Goal: Task Accomplishment & Management: Use online tool/utility

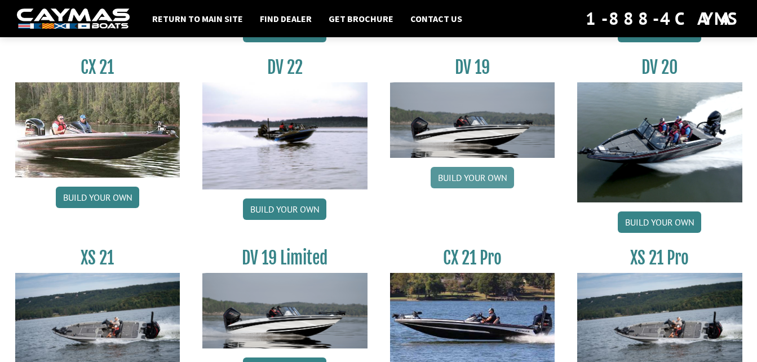
scroll to position [1327, 0]
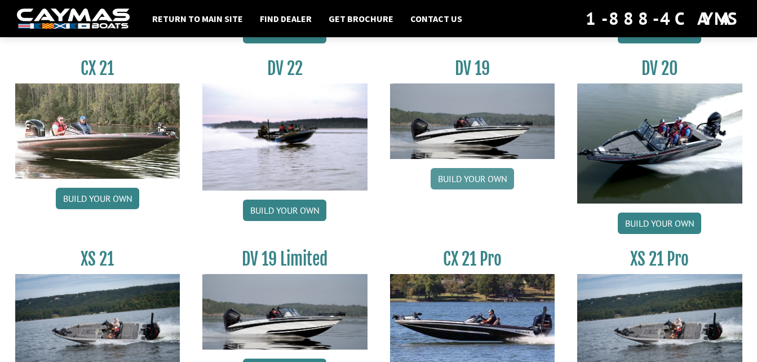
click at [461, 172] on link "Build your own" at bounding box center [472, 178] width 83 height 21
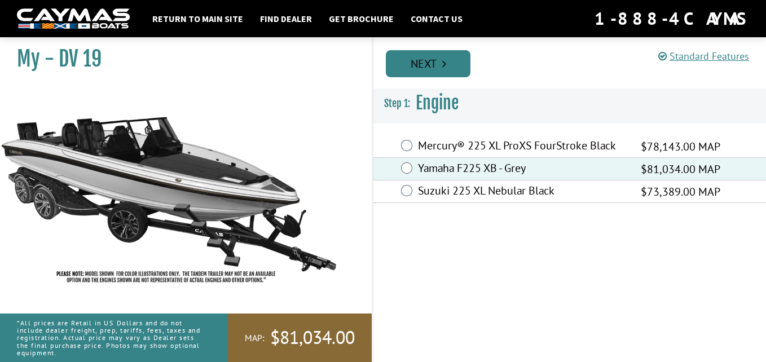
click at [428, 71] on link "Next" at bounding box center [428, 63] width 85 height 27
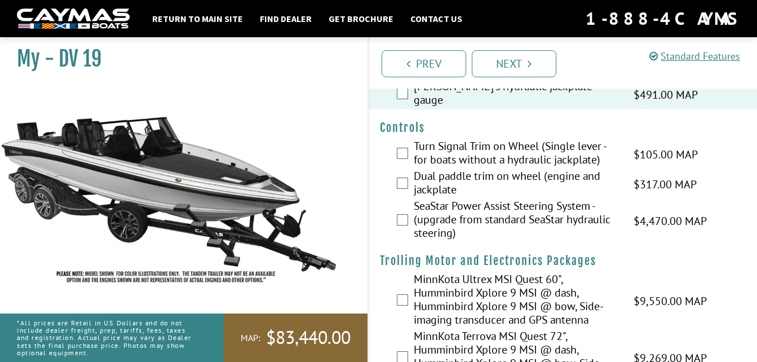
scroll to position [118, 0]
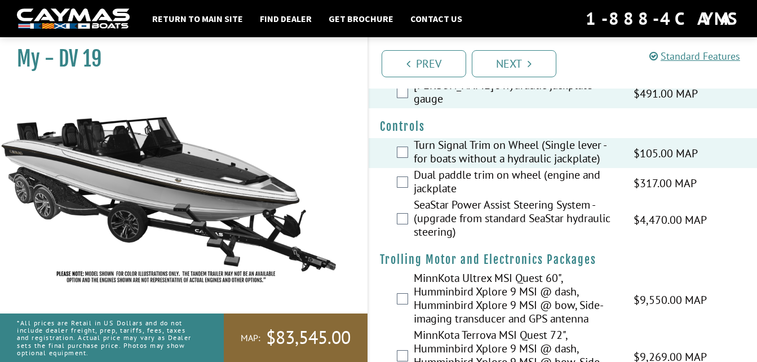
click at [403, 168] on div "Dual paddle trim on wheel (engine and jackplate $317.00 MAP $375.00 MSRP" at bounding box center [563, 183] width 389 height 30
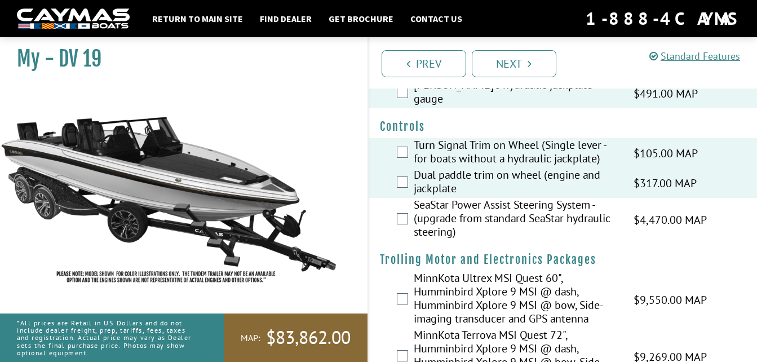
click at [415, 200] on label "SeaStar Power Assist Steering System - (upgrade from standard SeaStar hydraulic…" at bounding box center [517, 219] width 206 height 43
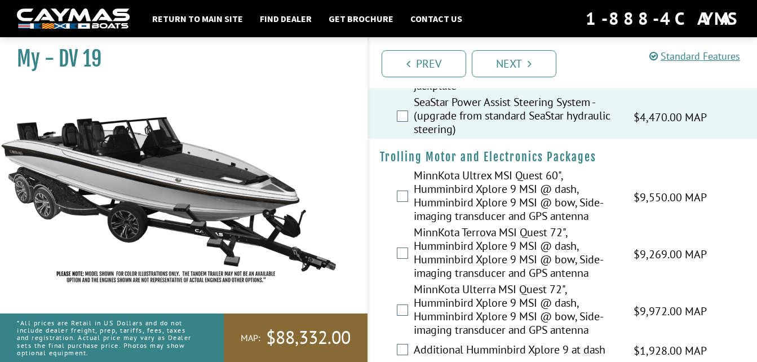
scroll to position [222, 0]
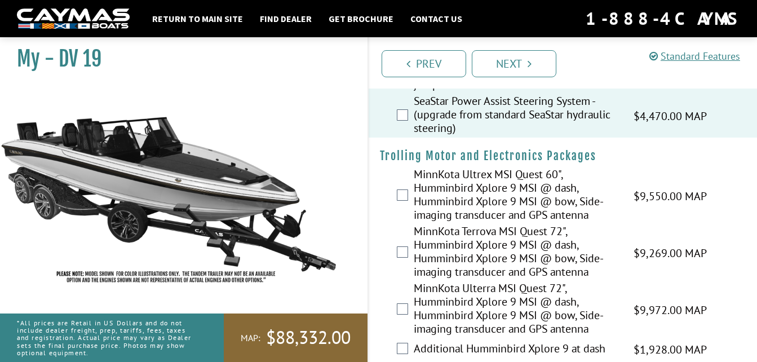
click at [397, 167] on div "MinnKota Ultrex MSI Quest 60", Humminbird Xplore 9 MSI @ dash, Humminbird Xplor…" at bounding box center [563, 195] width 389 height 57
click at [399, 167] on div "MinnKota Ultrex MSI Quest 60", Humminbird Xplore 9 MSI @ dash, Humminbird Xplor…" at bounding box center [563, 195] width 389 height 57
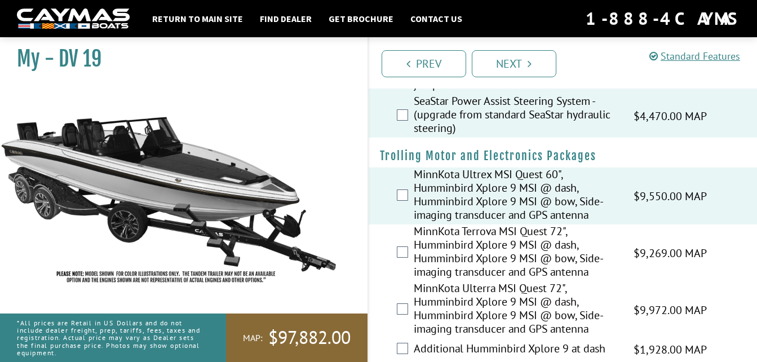
click at [417, 235] on label "MinnKota Terrova MSI Quest 72", Humminbird Xplore 9 MSI @ dash, Humminbird Xplo…" at bounding box center [517, 252] width 206 height 57
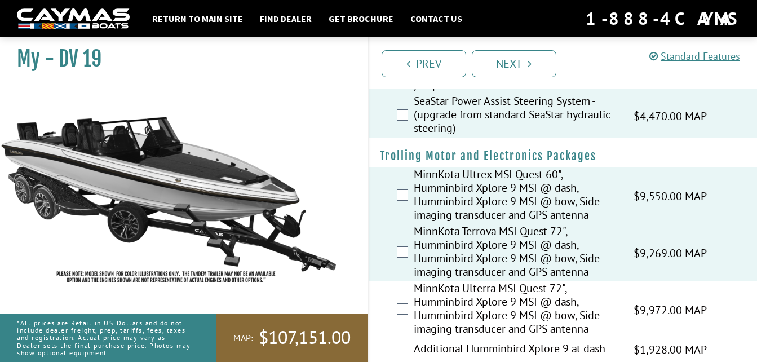
click at [424, 299] on label "MinnKota Ulterra MSI Quest 72", Humminbird Xplore 9 MSI @ dash, Humminbird Xplo…" at bounding box center [517, 309] width 206 height 57
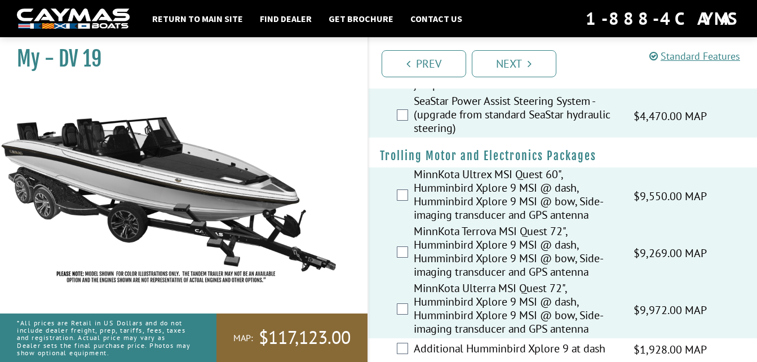
click at [408, 338] on div "Additional Humminbird Xplore 9 at dash $1,928.00 MAP $2,276.00 MSRP" at bounding box center [563, 349] width 389 height 23
click at [420, 342] on label "Additional Humminbird Xplore 9 at dash" at bounding box center [517, 350] width 206 height 16
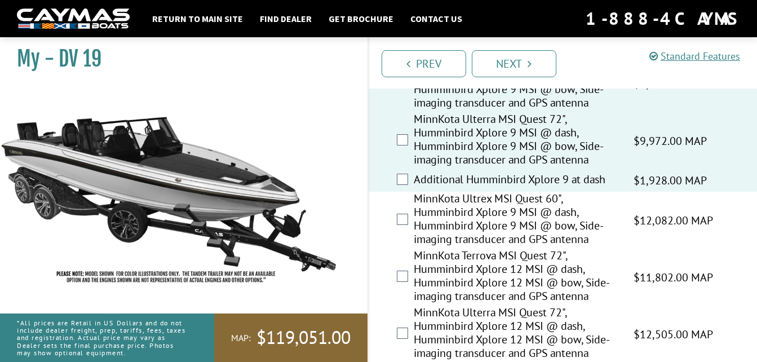
scroll to position [392, 0]
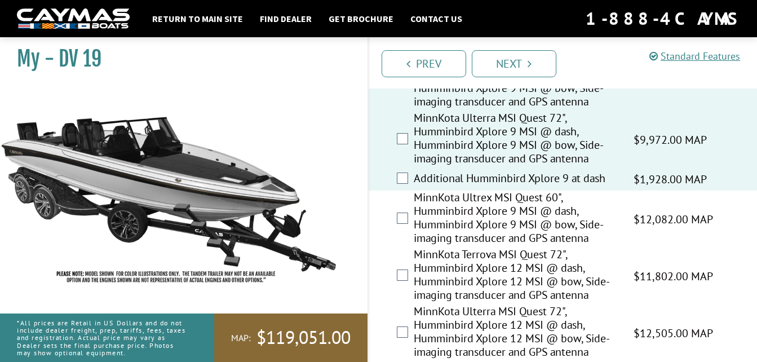
click at [427, 206] on label "MinnKota Ultrex MSI Quest 60", Humminbird Xplore 9 MSI @ dash, Humminbird Xplor…" at bounding box center [517, 219] width 206 height 57
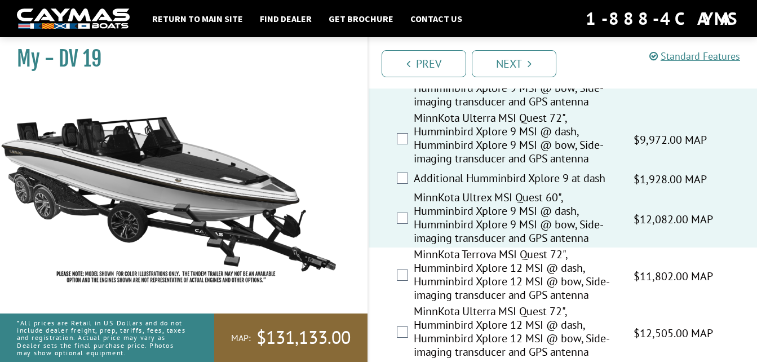
click at [427, 255] on label "MinnKota Terrova MSI Quest 72", Humminbird Xplore 12 MSI @ dash, Humminbird Xpl…" at bounding box center [517, 276] width 206 height 57
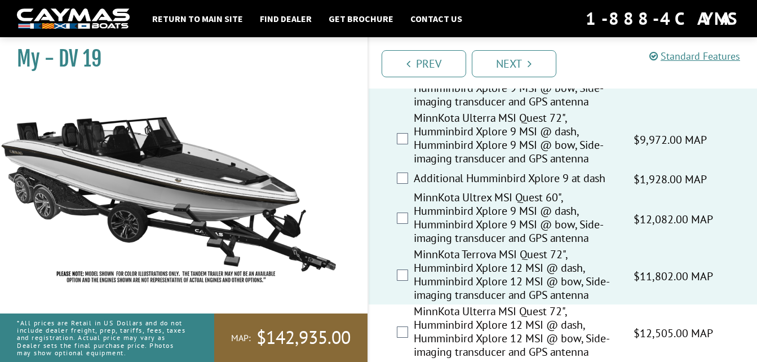
click at [419, 304] on label "MinnKota Ulterra MSI Quest 72", Humminbird Xplore 12 MSI @ dash, Humminbird Xpl…" at bounding box center [517, 332] width 206 height 57
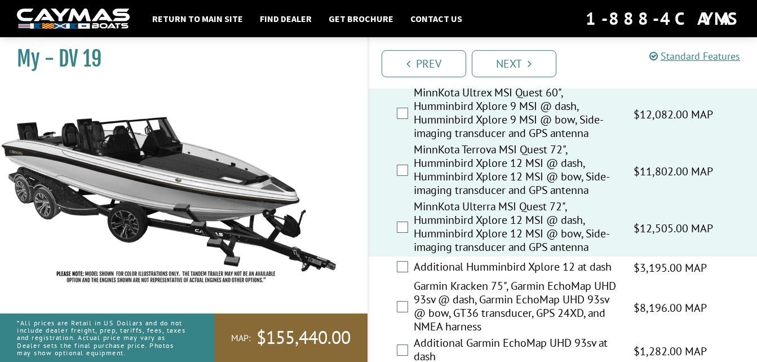
scroll to position [502, 0]
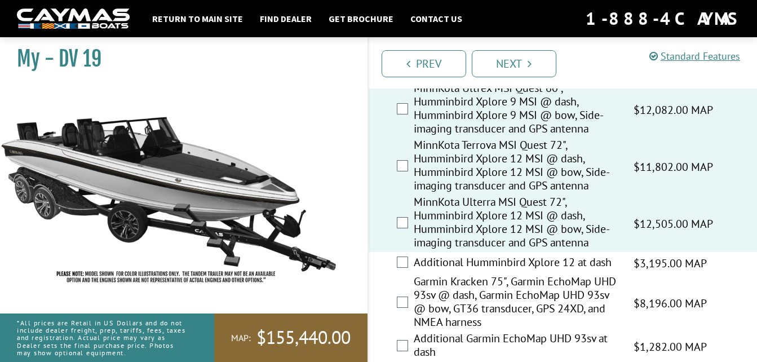
click at [443, 255] on label "Additional Humminbird Xplore 12 at dash" at bounding box center [517, 263] width 206 height 16
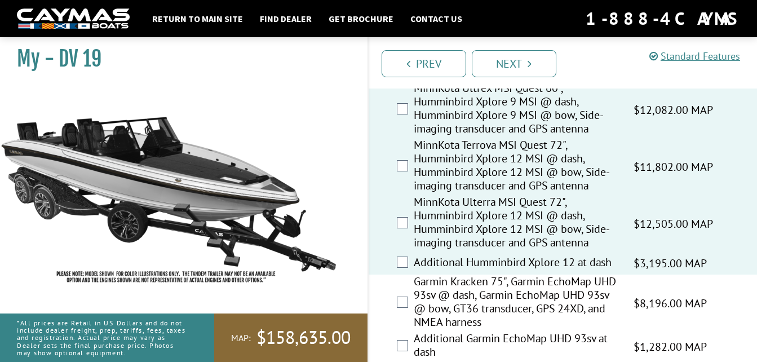
click at [441, 275] on label "Garmin Kracken 75", Garmin EchoMap UHD 93sv @ dash, Garmin EchoMap UHD 93sv @ b…" at bounding box center [517, 303] width 206 height 57
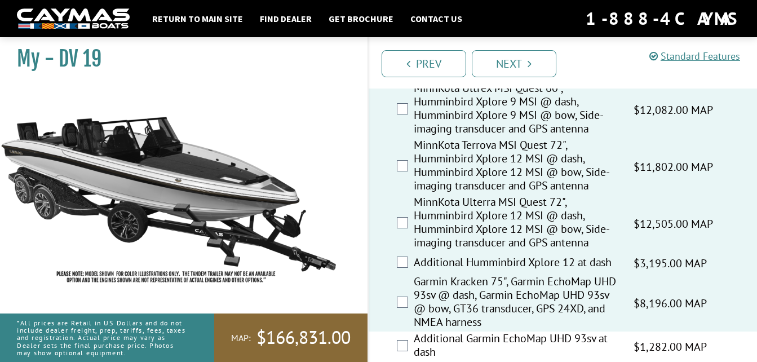
click at [464, 332] on label "Additional Garmin EchoMap UHD 93sv at dash" at bounding box center [517, 347] width 206 height 30
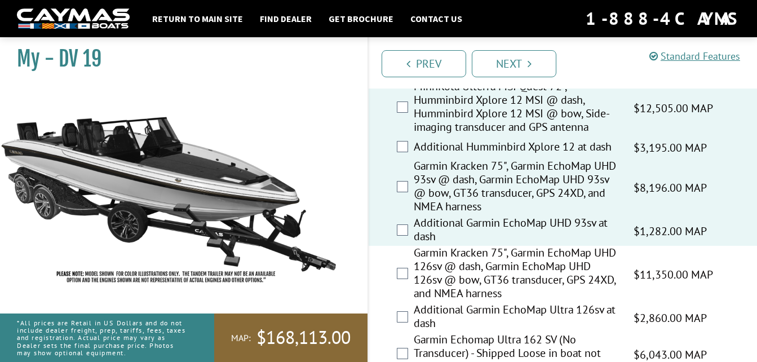
scroll to position [622, 0]
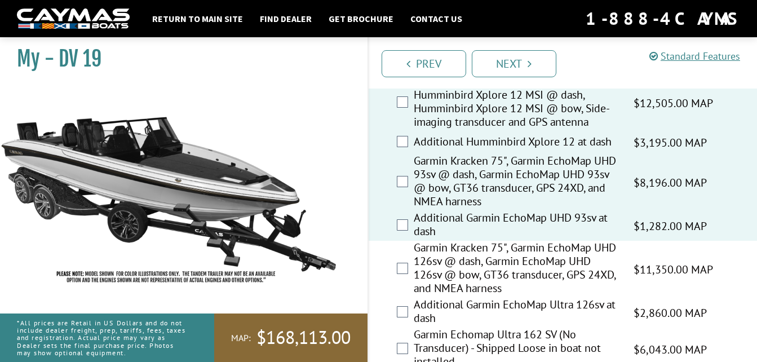
click at [450, 263] on label "Garmin Kracken 75", Garmin EchoMap UHD 126sv @ dash, Garmin EchoMap UHD 126sv @…" at bounding box center [517, 269] width 206 height 57
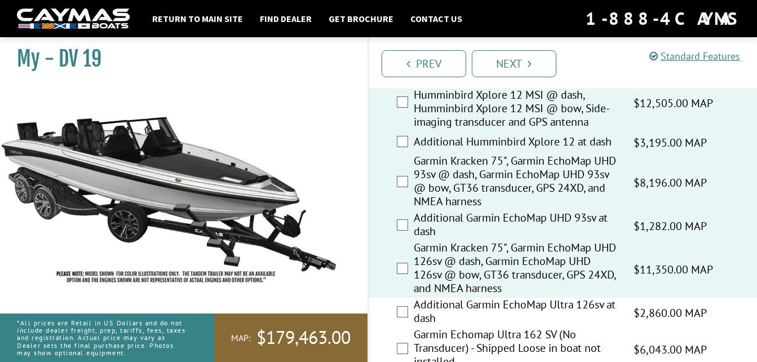
click at [430, 298] on label "Additional Garmin EchoMap Ultra 126sv at dash" at bounding box center [517, 313] width 206 height 30
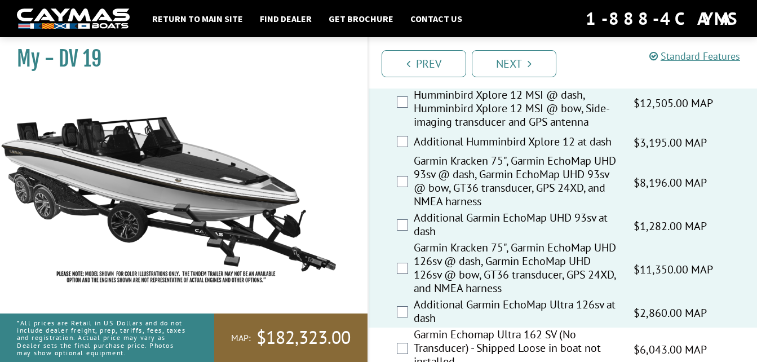
click at [440, 328] on label "Garmin Echomap Ultra 162 SV (No Transducer) - Shipped Loose in boat not install…" at bounding box center [517, 349] width 206 height 43
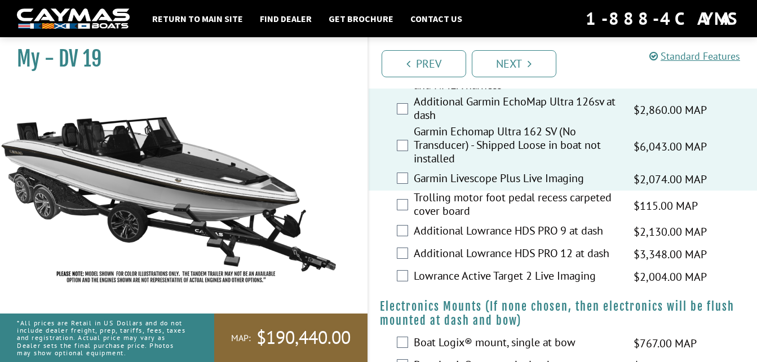
scroll to position [826, 0]
click at [435, 190] on label "Trolling motor foot pedal recess carpeted cover board" at bounding box center [517, 205] width 206 height 30
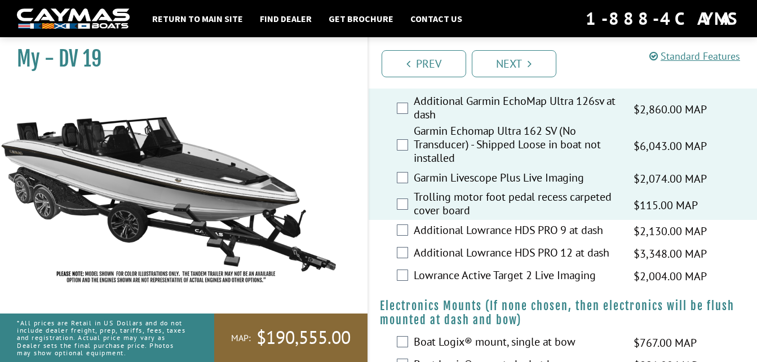
click at [436, 193] on label "Trolling motor foot pedal recess carpeted cover board" at bounding box center [517, 205] width 206 height 30
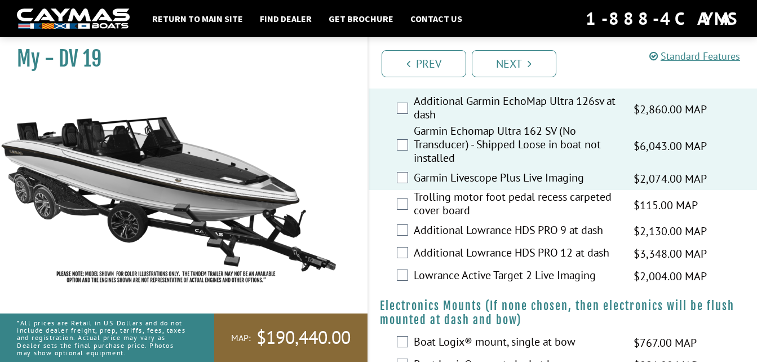
click at [441, 220] on div "Additional Lowrance HDS PRO 9 at dash $2,130.00 MAP $2,515.00 MSRP" at bounding box center [563, 231] width 389 height 23
click at [439, 190] on label "Trolling motor foot pedal recess carpeted cover board" at bounding box center [517, 205] width 206 height 30
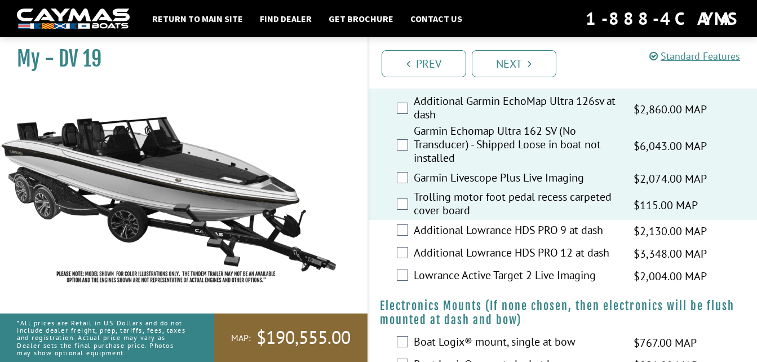
click at [458, 223] on label "Additional Lowrance HDS PRO 9 at dash" at bounding box center [517, 231] width 206 height 16
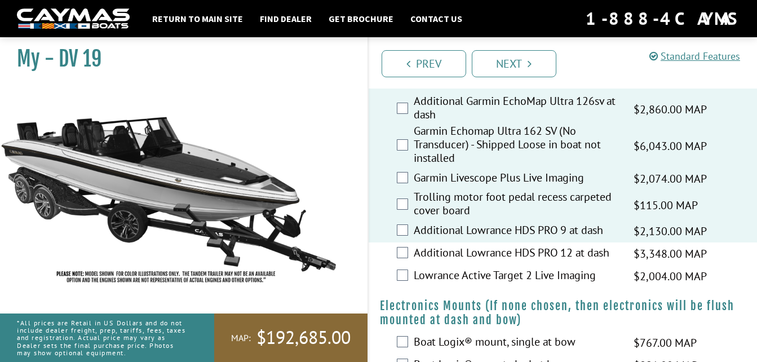
click at [458, 246] on label "Additional Lowrance HDS PRO 12 at dash" at bounding box center [517, 254] width 206 height 16
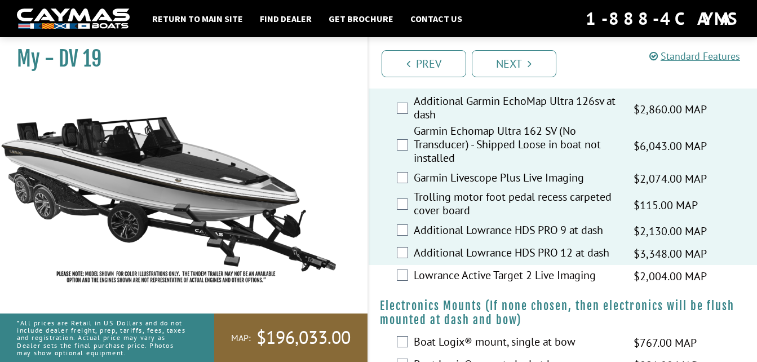
click at [453, 268] on label "Lowrance Active Target 2 Live Imaging" at bounding box center [517, 276] width 206 height 16
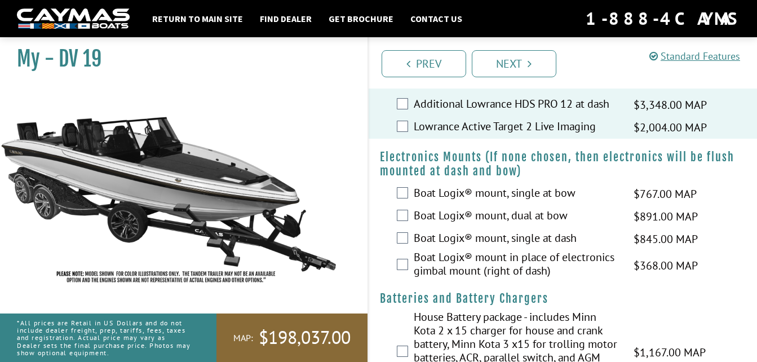
scroll to position [975, 0]
click at [451, 185] on label "Boat Logix® mount, single at bow" at bounding box center [517, 193] width 206 height 16
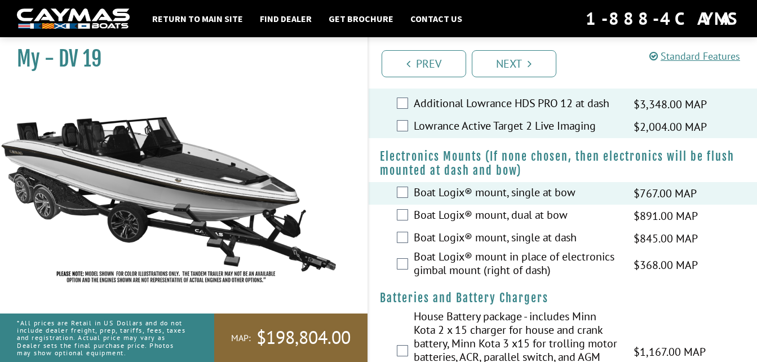
click at [450, 208] on label "Boat Logix® mount, dual at bow" at bounding box center [517, 216] width 206 height 16
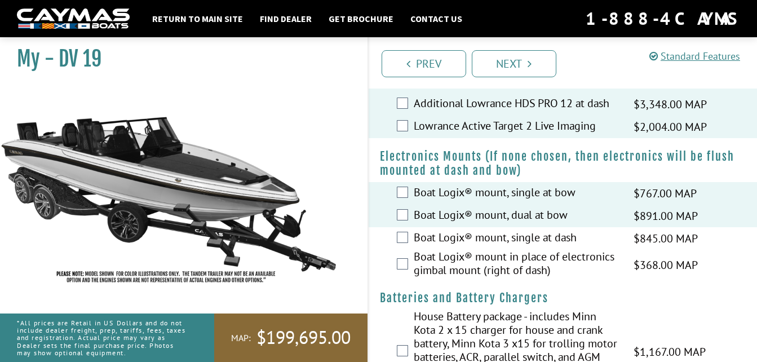
click at [443, 231] on label "Boat Logix® mount, single at dash" at bounding box center [517, 239] width 206 height 16
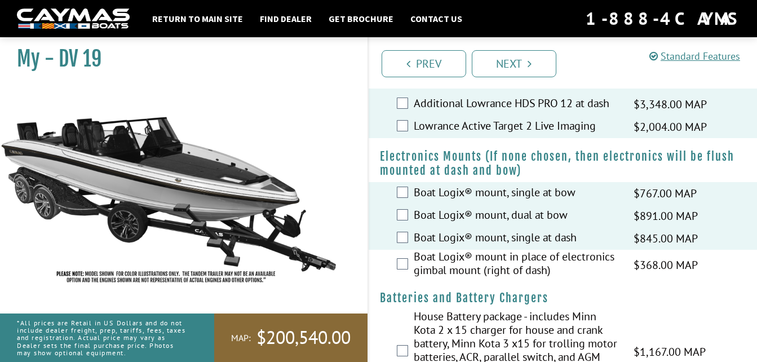
click at [431, 250] on label "Boat Logix® mount in place of electronics gimbal mount (right of dash)" at bounding box center [517, 265] width 206 height 30
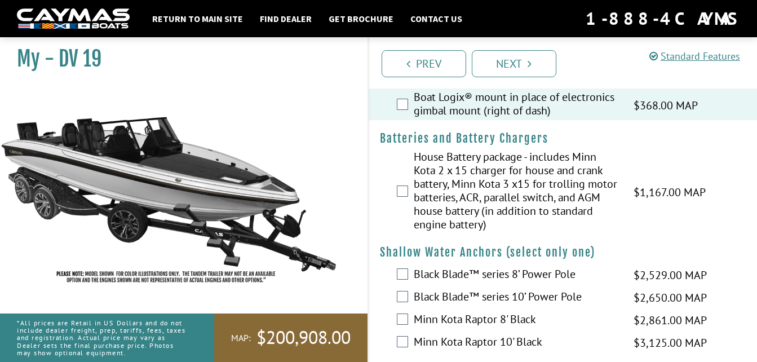
scroll to position [1135, 0]
click at [435, 174] on label "House Battery package - includes Minn Kota 2 x 15 charger for house and crank b…" at bounding box center [517, 191] width 206 height 84
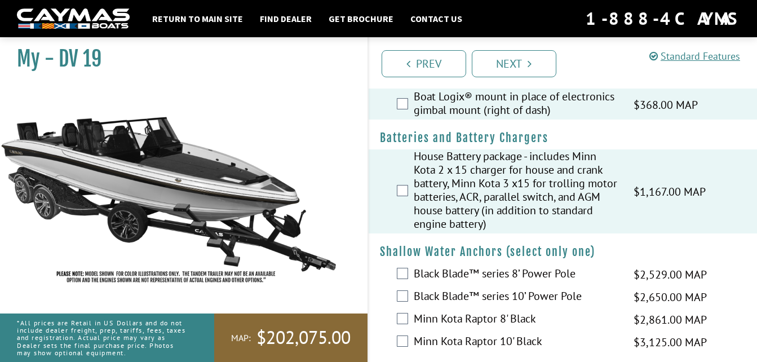
click at [461, 267] on label "Black Blade™ series 8’ Power Pole" at bounding box center [517, 275] width 206 height 16
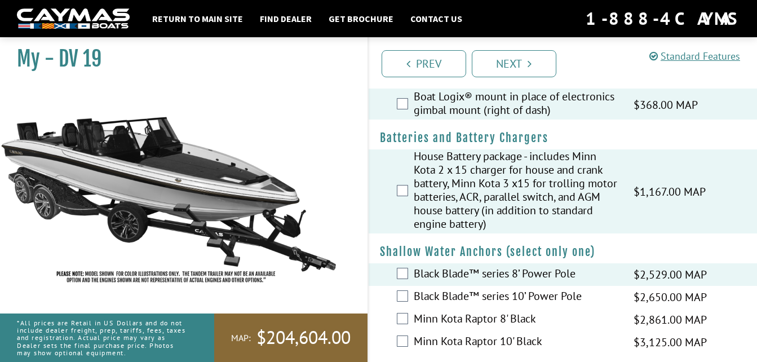
click at [453, 289] on label "Black Blade™ series 10’ Power Pole" at bounding box center [517, 297] width 206 height 16
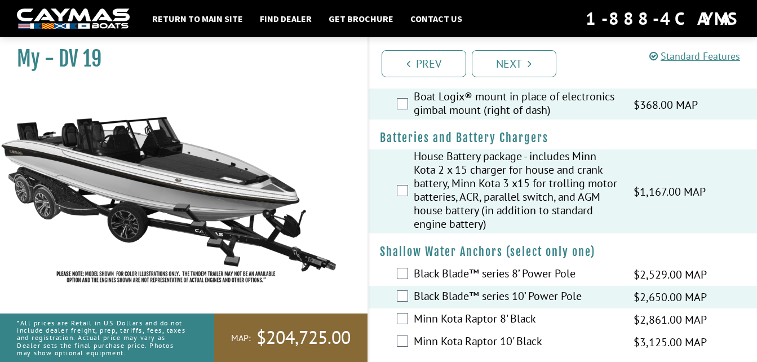
click at [469, 312] on label "Minn Kota Raptor 8' Black" at bounding box center [517, 320] width 206 height 16
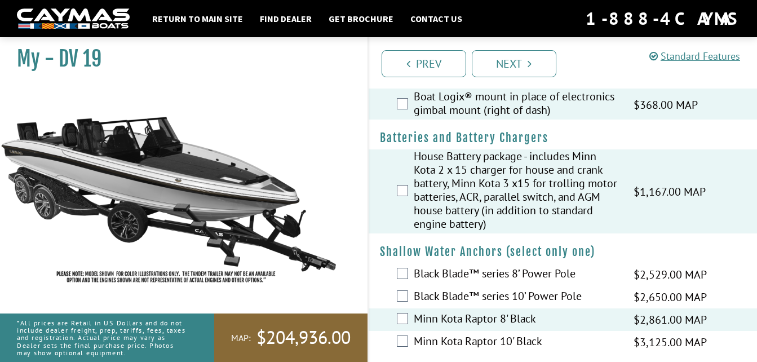
click at [457, 267] on label "Black Blade™ series 8’ Power Pole" at bounding box center [517, 275] width 206 height 16
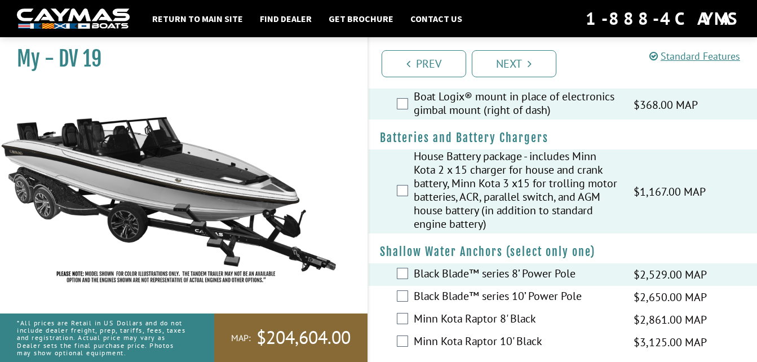
click at [444, 334] on label "Minn Kota Raptor 10' Black" at bounding box center [517, 342] width 206 height 16
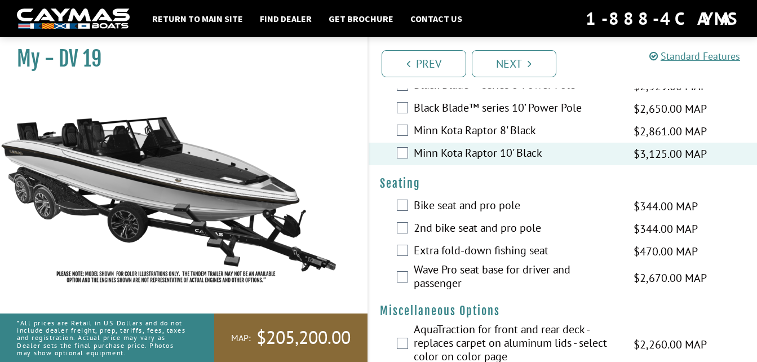
scroll to position [1324, 0]
click at [482, 198] on label "Bike seat and pro pole" at bounding box center [517, 206] width 206 height 16
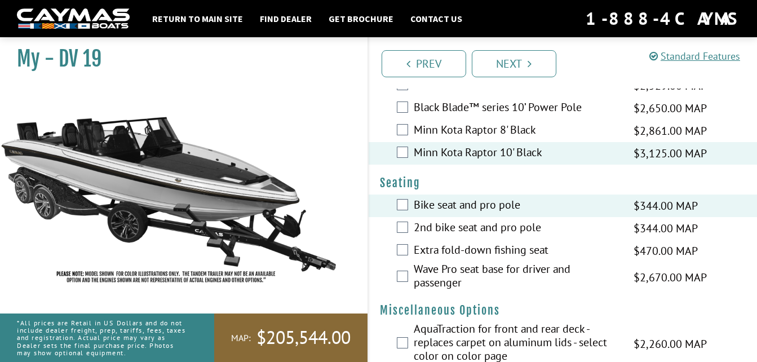
click at [478, 198] on label "Bike seat and pro pole" at bounding box center [517, 206] width 206 height 16
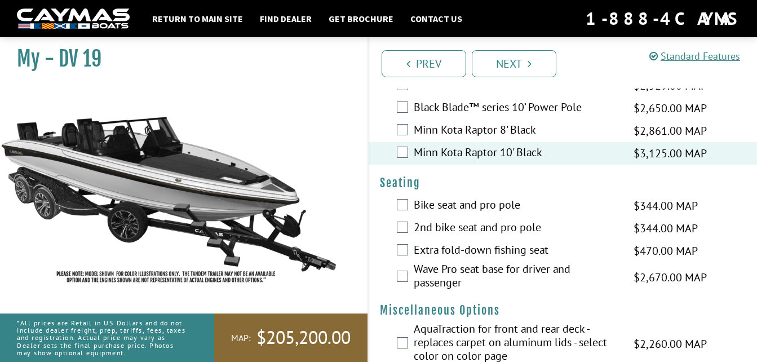
click at [478, 217] on div "2nd bike seat and pro pole $344.00 MAP $406.00 MSRP" at bounding box center [563, 228] width 389 height 23
click at [471, 198] on label "Bike seat and pro pole" at bounding box center [517, 206] width 206 height 16
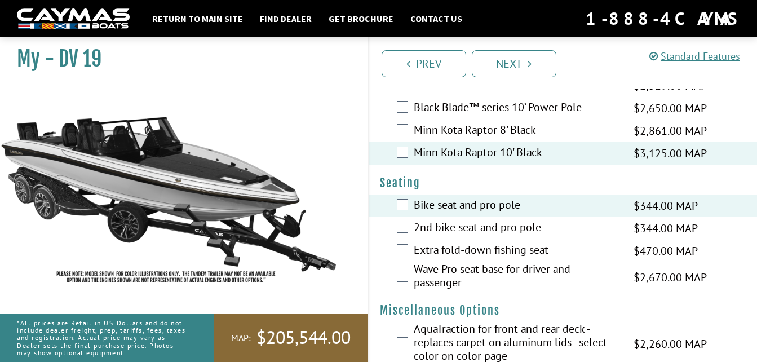
click at [466, 220] on label "2nd bike seat and pro pole" at bounding box center [517, 228] width 206 height 16
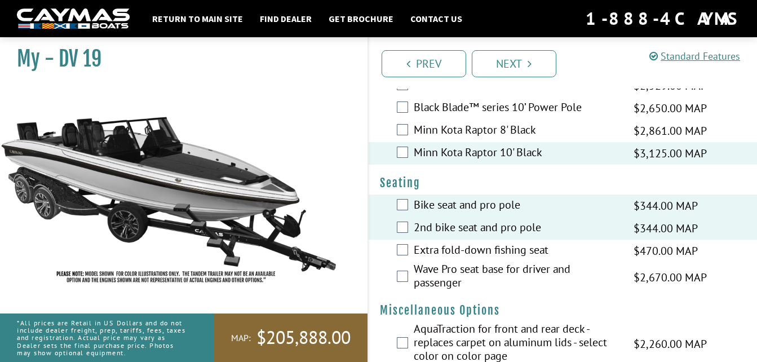
click at [472, 243] on label "Extra fold-down fishing seat" at bounding box center [517, 251] width 206 height 16
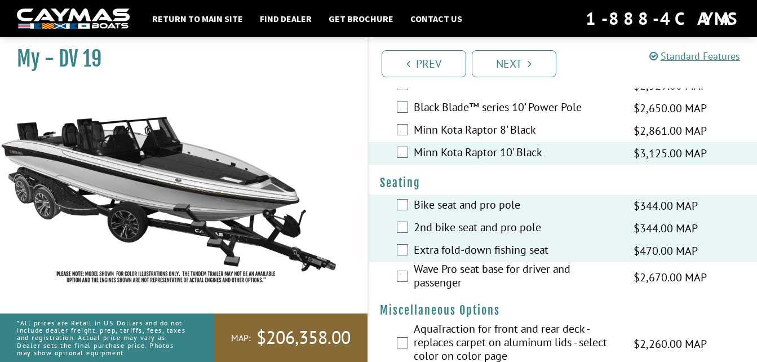
click at [473, 262] on label "Wave Pro seat base for driver and passenger" at bounding box center [517, 277] width 206 height 30
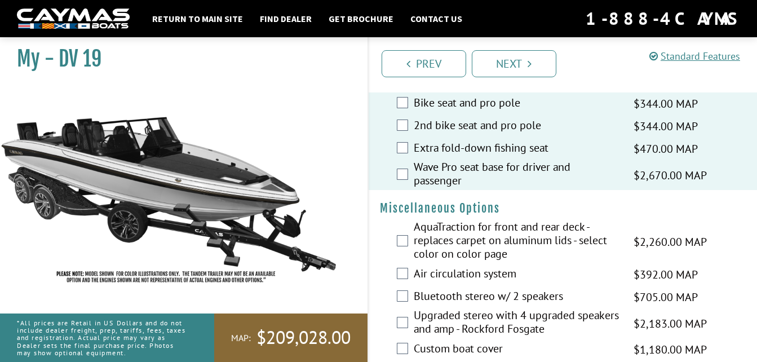
scroll to position [1427, 0]
click at [461, 219] on label "AquaTraction for front and rear deck - replaces carpet on aluminum lids - selec…" at bounding box center [517, 240] width 206 height 43
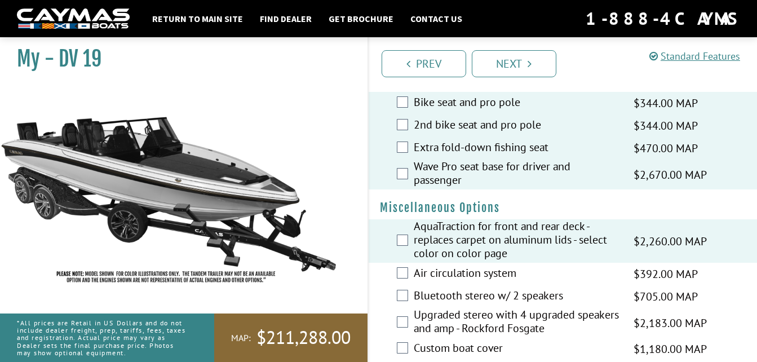
click at [457, 263] on div "Air circulation system $392.00 MAP $463.00 MSRP" at bounding box center [563, 274] width 389 height 23
click at [456, 263] on div "Air circulation system $392.00 MAP $463.00 MSRP" at bounding box center [563, 274] width 389 height 23
click at [458, 266] on label "Air circulation system" at bounding box center [517, 274] width 206 height 16
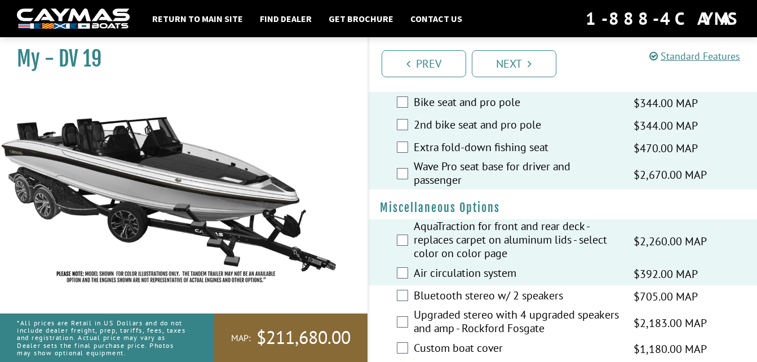
click at [462, 289] on label "Bluetooth stereo w/ 2 speakers" at bounding box center [517, 297] width 206 height 16
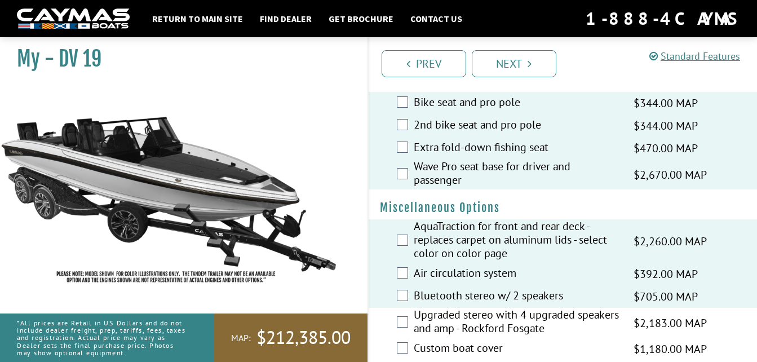
click at [458, 308] on label "Upgraded stereo with 4 upgraded speakers and amp - Rockford Fosgate" at bounding box center [517, 323] width 206 height 30
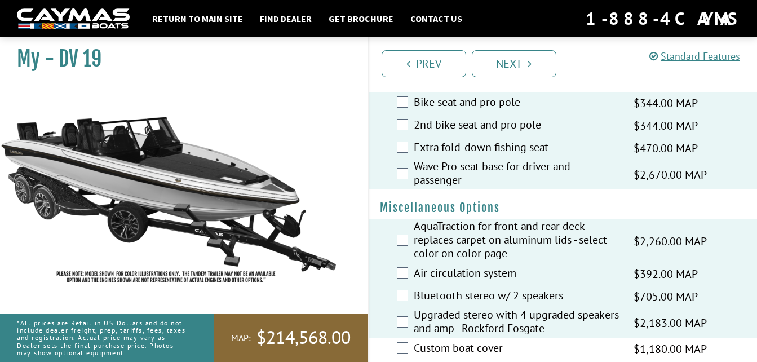
click at [438, 341] on label "Custom boat cover" at bounding box center [517, 349] width 206 height 16
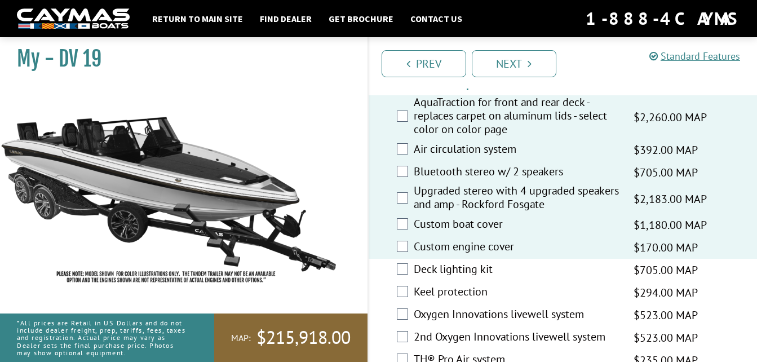
scroll to position [1552, 0]
click at [440, 262] on label "Deck lighting kit" at bounding box center [517, 270] width 206 height 16
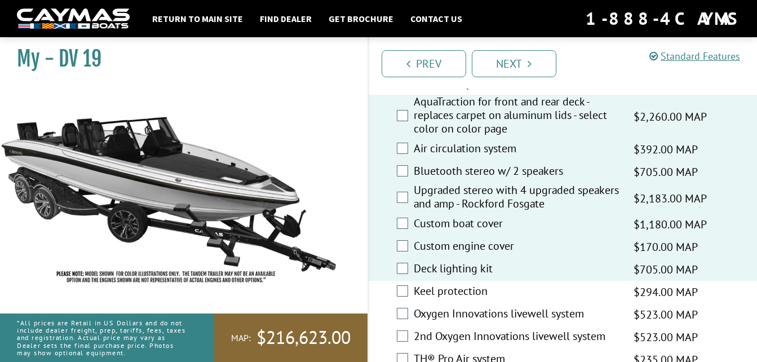
click at [435, 284] on label "Keel protection" at bounding box center [517, 292] width 206 height 16
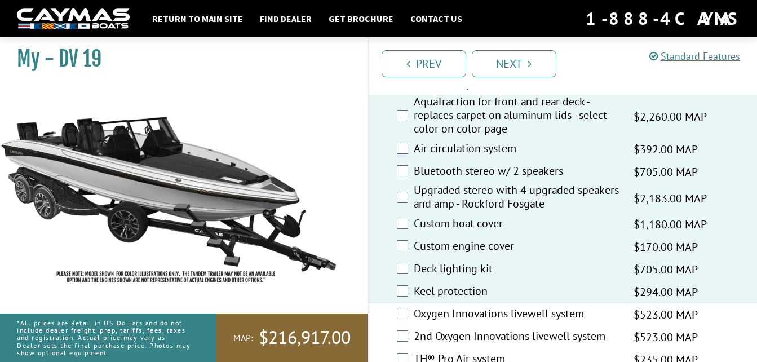
click at [424, 307] on label "Oxygen Innovations livewell system" at bounding box center [517, 315] width 206 height 16
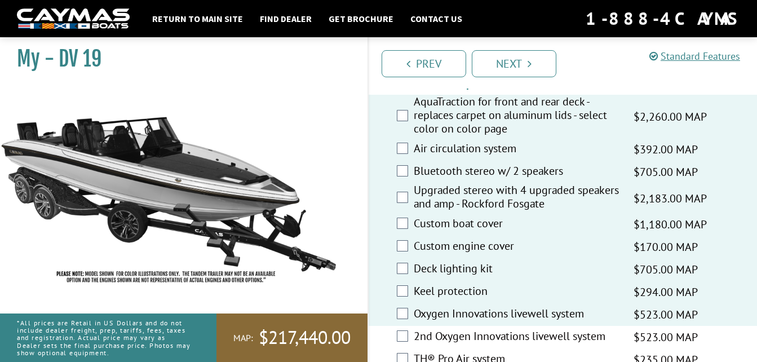
click at [416, 326] on div "2nd Oxygen Innovations livewell system $523.00 MAP $618.00 MSRP" at bounding box center [563, 337] width 389 height 23
click at [415, 329] on label "2nd Oxygen Innovations livewell system" at bounding box center [517, 337] width 206 height 16
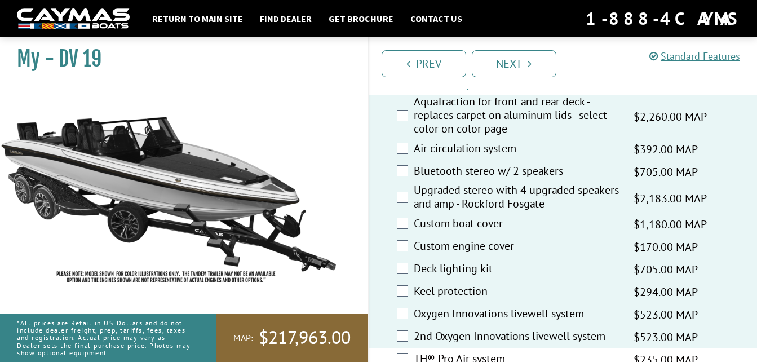
click at [416, 352] on label "TH® Pro Air system" at bounding box center [517, 360] width 206 height 16
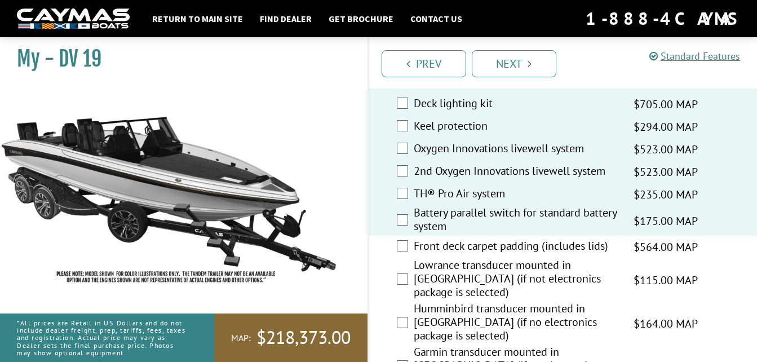
scroll to position [1717, 0]
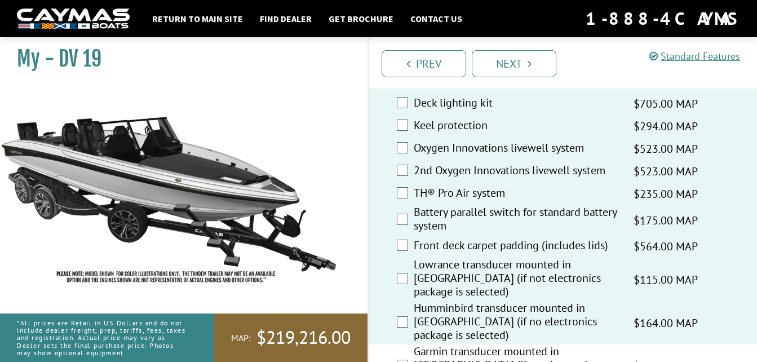
click at [402, 344] on div "Garmin transducer mounted in [GEOGRAPHIC_DATA] (if no electronics package is se…" at bounding box center [563, 365] width 389 height 43
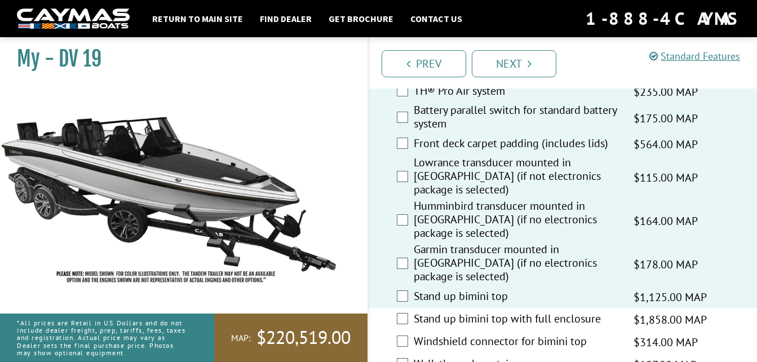
scroll to position [1827, 0]
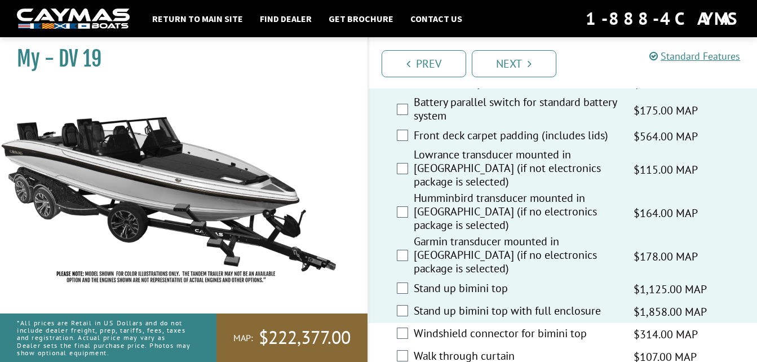
click at [406, 323] on div "Windshield connector for bimini top $314.00 MAP $370.00 MSRP" at bounding box center [563, 334] width 389 height 23
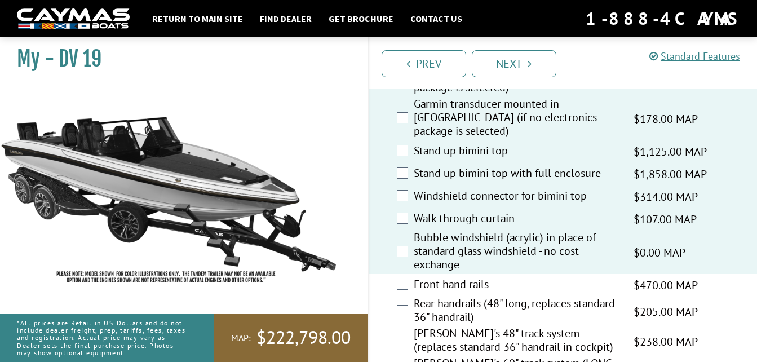
scroll to position [1965, 0]
click at [409, 273] on div "Front hand rails $470.00 MAP $555.00 MSRP" at bounding box center [563, 284] width 389 height 23
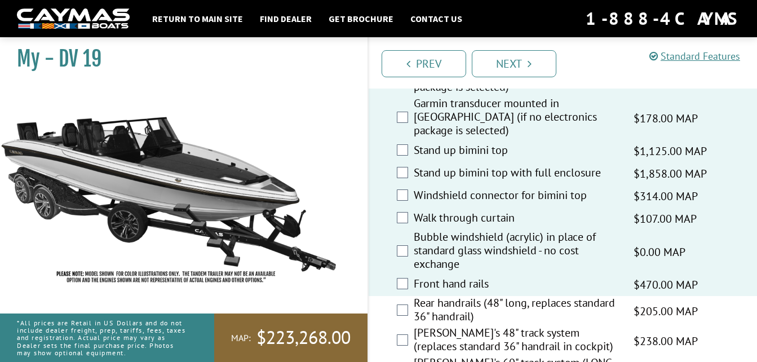
click at [414, 296] on label "Rear handrails (48" long, replaces standard 36" handrail)" at bounding box center [517, 311] width 206 height 30
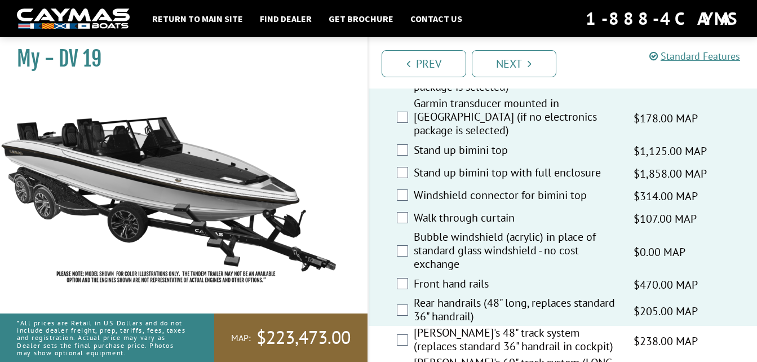
click at [414, 326] on label "[PERSON_NAME]'s 48" track system (replaces standard 36" handrail in cockpit)" at bounding box center [517, 341] width 206 height 30
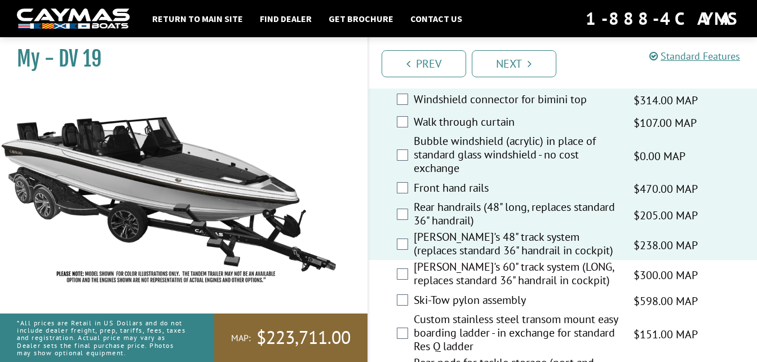
scroll to position [2101, 0]
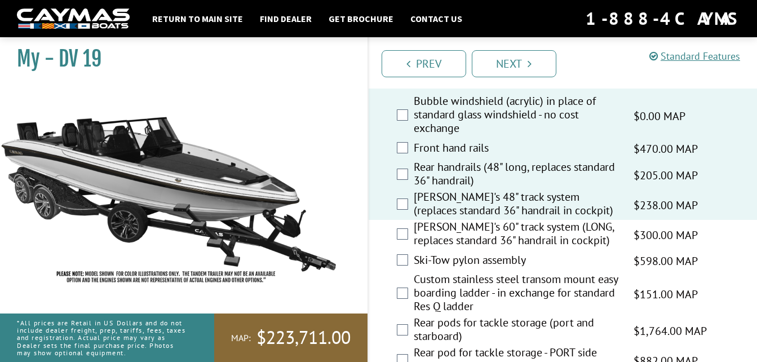
click at [428, 250] on div "Ski-Tow pylon assembly $598.00 MAP $706.00 MSRP" at bounding box center [563, 261] width 389 height 23
click at [425, 220] on label "[PERSON_NAME]'s 60" track system (LONG, replaces standard 36" handrail in cockp…" at bounding box center [517, 235] width 206 height 30
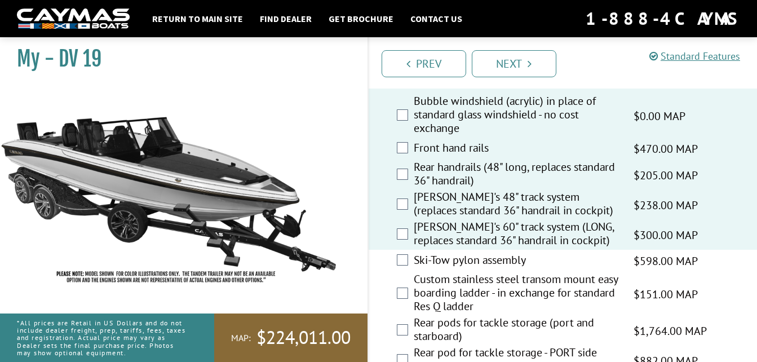
click at [420, 253] on label "Ski-Tow pylon assembly" at bounding box center [517, 261] width 206 height 16
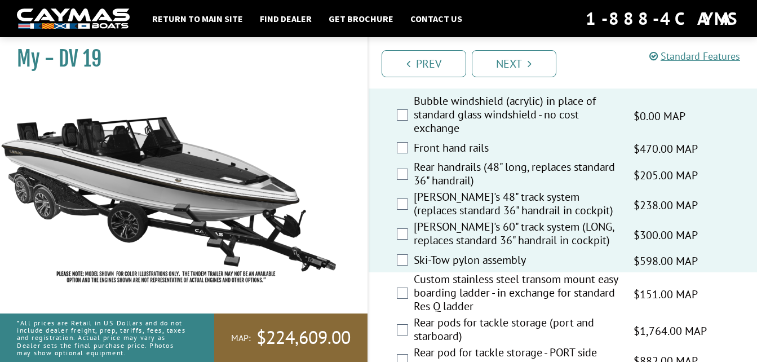
click at [420, 272] on label "Custom stainless steel transom mount easy boarding ladder - in exchange for sta…" at bounding box center [517, 293] width 206 height 43
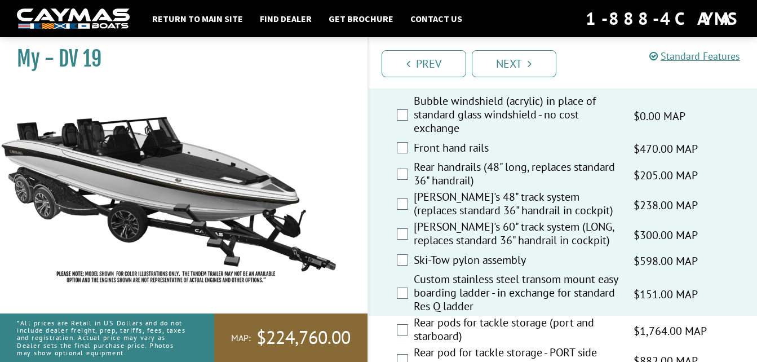
click at [413, 316] on div "Rear pods for tackle storage (port and starboard) $1,764.00 MAP $2,083.00 MSRP" at bounding box center [563, 331] width 389 height 30
click at [407, 316] on div "Rear pods for tackle storage (port and starboard) $1,764.00 MAP $2,083.00 MSRP" at bounding box center [563, 331] width 389 height 30
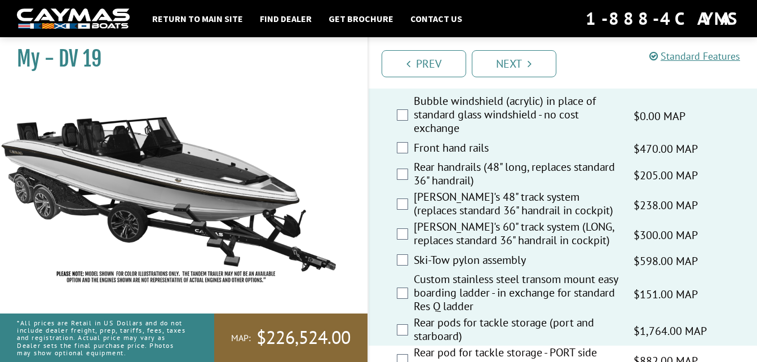
click at [414, 346] on label "Rear pod for tackle storage - PORT side only" at bounding box center [517, 361] width 206 height 30
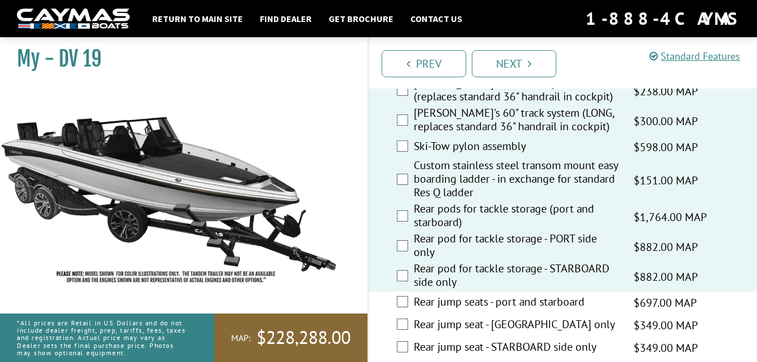
scroll to position [2228, 0]
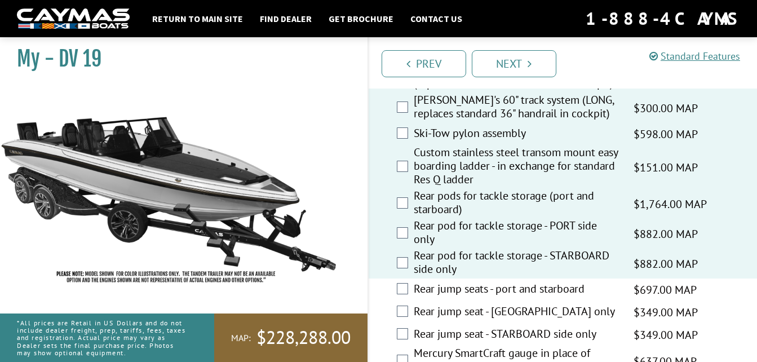
click at [463, 282] on label "Rear jump seats - port and starboard" at bounding box center [517, 290] width 206 height 16
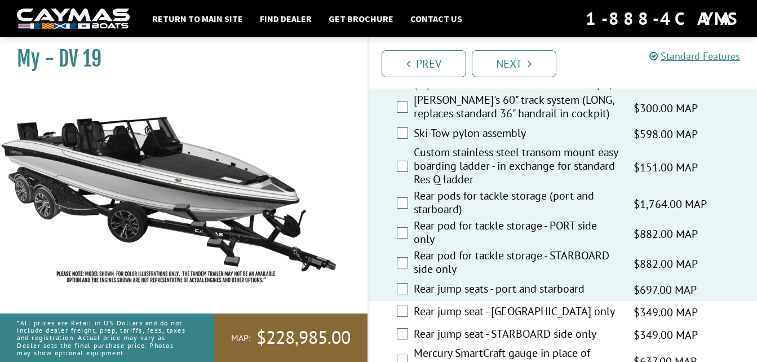
click at [459, 304] on label "Rear jump seat - [GEOGRAPHIC_DATA] only" at bounding box center [517, 312] width 206 height 16
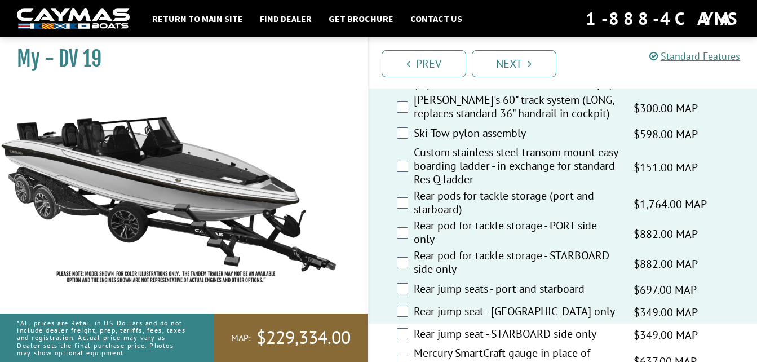
click at [465, 327] on label "Rear jump seat - STARBOARD side only" at bounding box center [517, 335] width 206 height 16
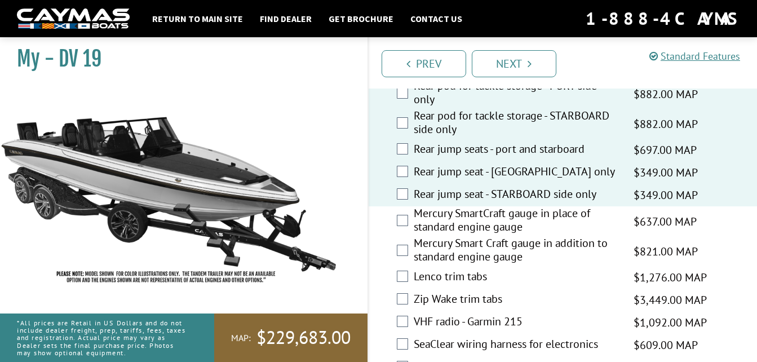
scroll to position [2369, 0]
click at [457, 206] on label "Mercury SmartCraft gauge in place of standard engine gauge" at bounding box center [517, 221] width 206 height 30
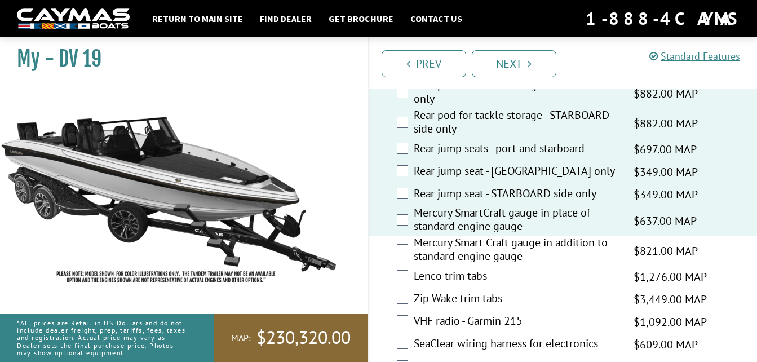
click at [461, 236] on label "Mercury Smart Craft gauge in addition to standard engine gauge" at bounding box center [517, 251] width 206 height 30
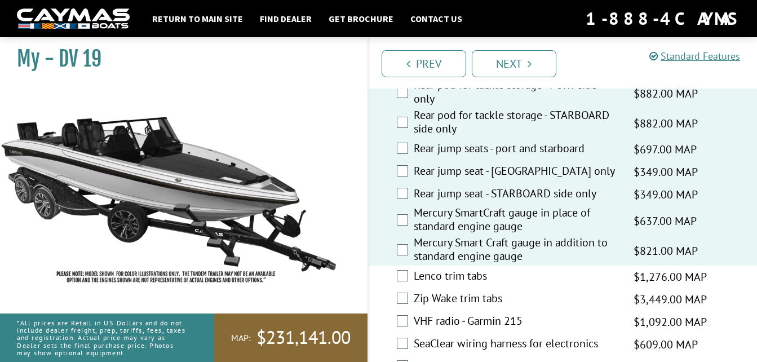
click at [471, 269] on label "Lenco trim tabs" at bounding box center [517, 277] width 206 height 16
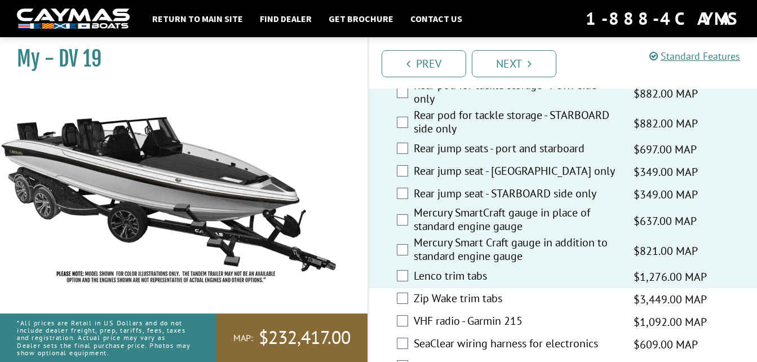
click at [465, 291] on label "Zip Wake trim tabs" at bounding box center [517, 299] width 206 height 16
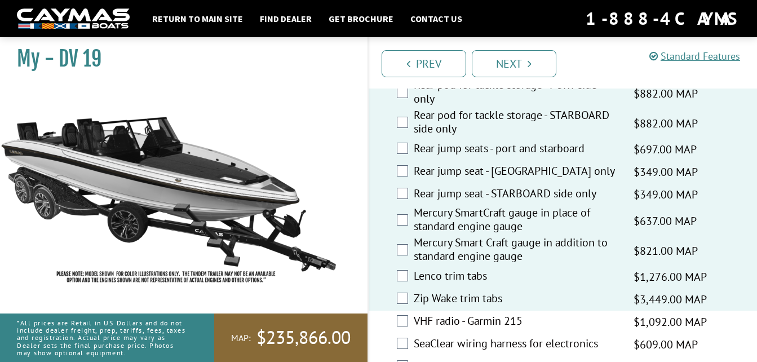
click at [444, 314] on label "VHF radio - Garmin 215" at bounding box center [517, 322] width 206 height 16
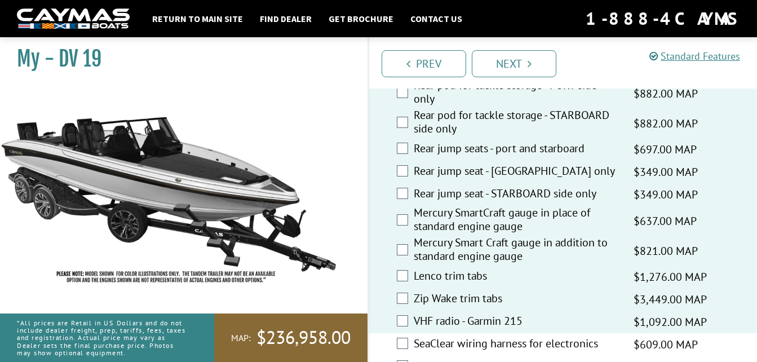
click at [443, 337] on label "SeaClear wiring harness for electronics" at bounding box center [517, 345] width 206 height 16
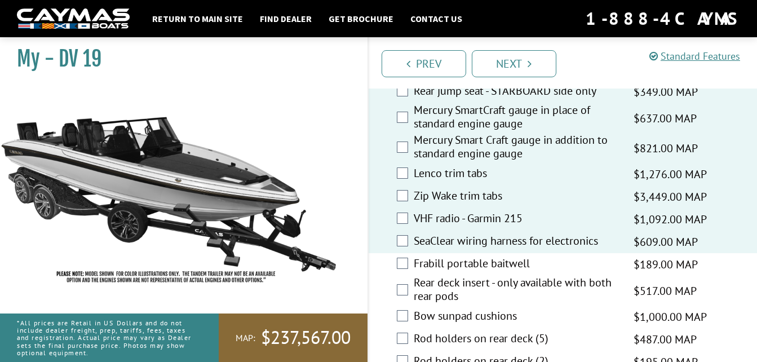
scroll to position [2493, 0]
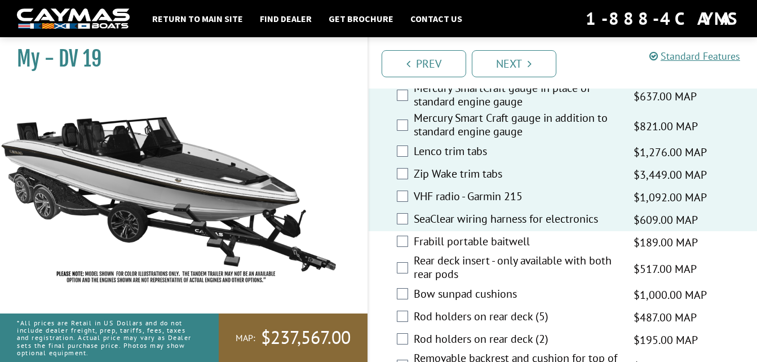
click at [449, 235] on label "Frabill portable baitwell" at bounding box center [517, 243] width 206 height 16
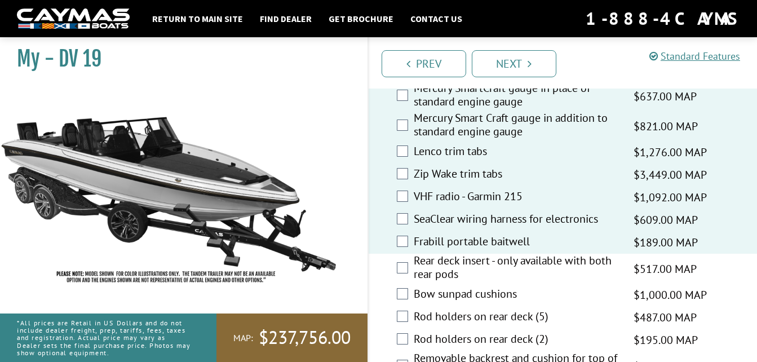
click at [456, 254] on label "Rear deck insert - only available with both rear pods" at bounding box center [517, 269] width 206 height 30
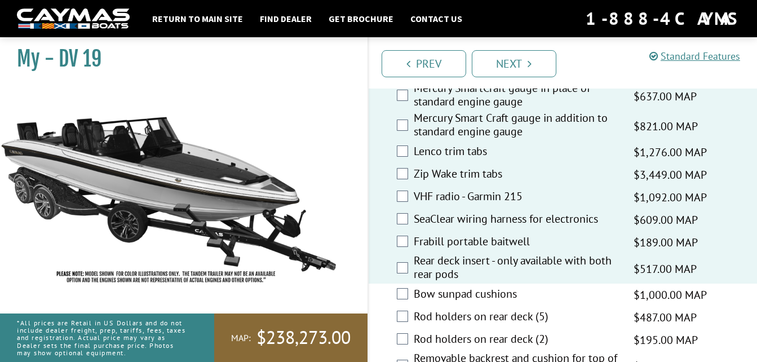
click at [471, 287] on label "Bow sunpad cushions" at bounding box center [517, 295] width 206 height 16
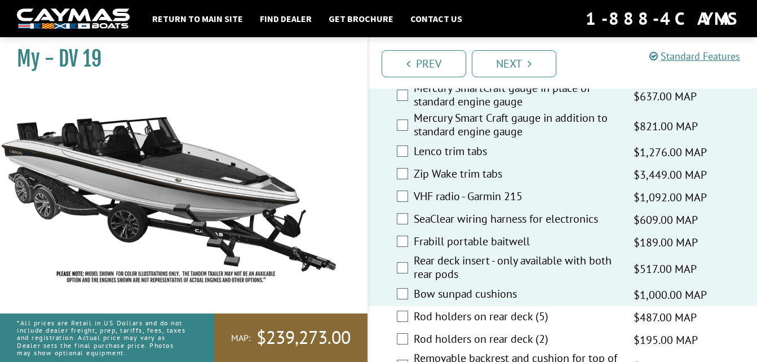
click at [482, 306] on div "Rod holders on rear deck (5) $487.00 MAP $575.00 MSRP" at bounding box center [563, 317] width 389 height 23
click at [479, 310] on label "Rod holders on rear deck (5)" at bounding box center [517, 318] width 206 height 16
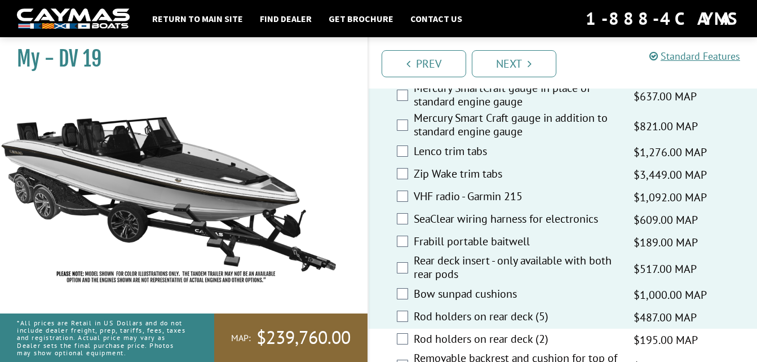
click at [486, 332] on label "Rod holders on rear deck (2)" at bounding box center [517, 340] width 206 height 16
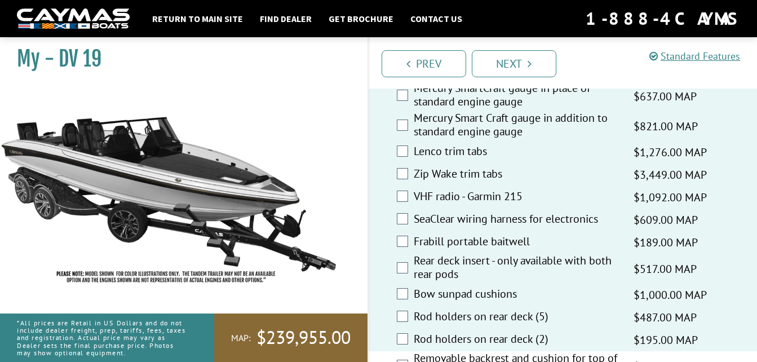
click at [491, 351] on label "Removable backrest and cushion for top of livewell" at bounding box center [517, 366] width 206 height 30
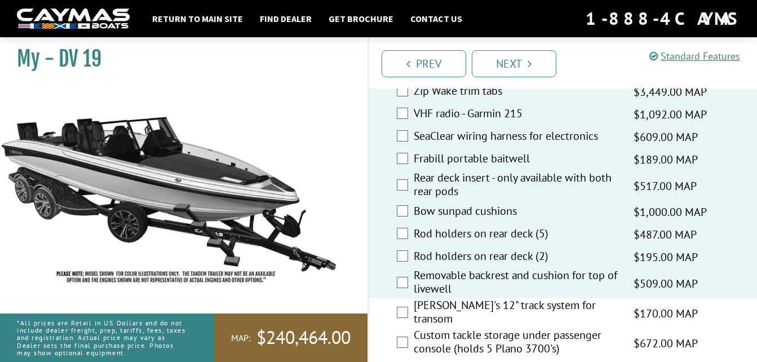
scroll to position [2579, 0]
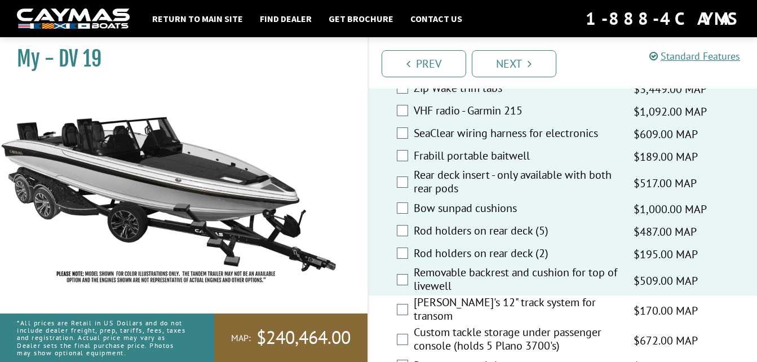
click at [462, 295] on label "[PERSON_NAME]'s 12" track system for transom" at bounding box center [517, 310] width 206 height 30
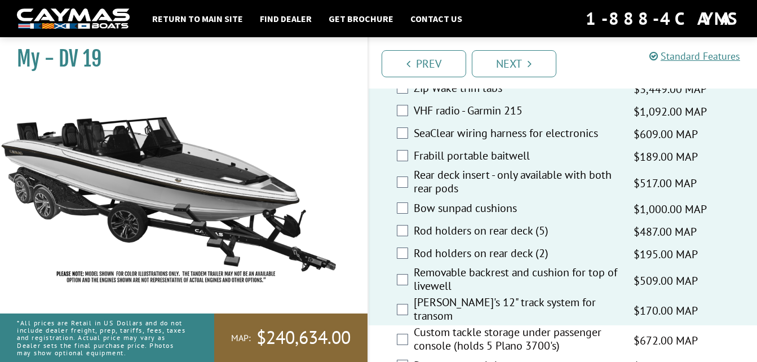
click at [412, 355] on div "Raw water washdown system $322.00 MAP $380.00 MSRP" at bounding box center [563, 366] width 389 height 23
click at [410, 355] on div "Raw water washdown system $322.00 MAP $380.00 MSRP" at bounding box center [563, 366] width 389 height 23
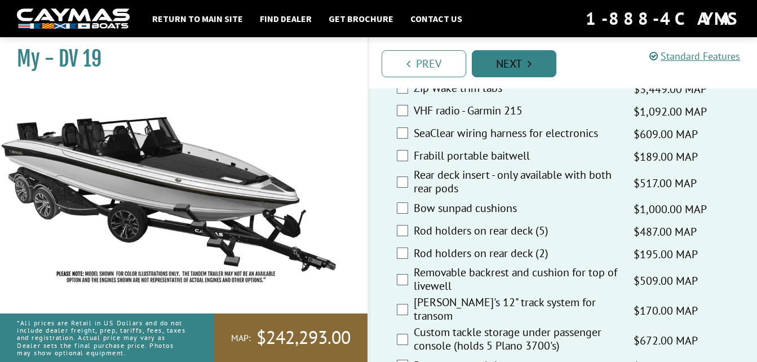
click at [527, 54] on link "Next" at bounding box center [514, 63] width 85 height 27
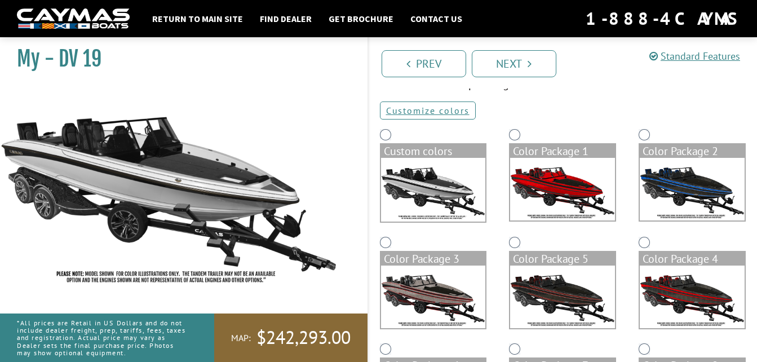
scroll to position [56, 0]
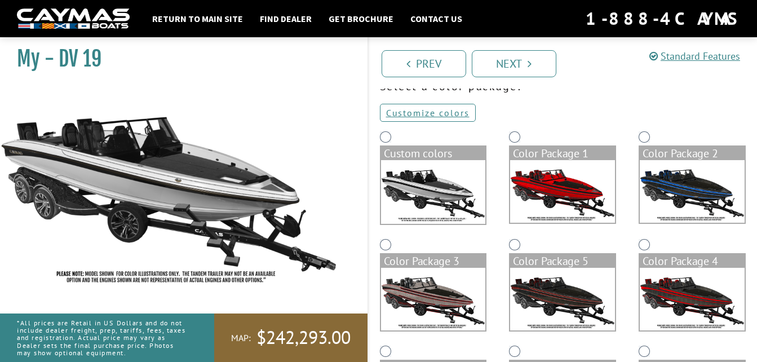
click at [426, 192] on img at bounding box center [433, 192] width 105 height 64
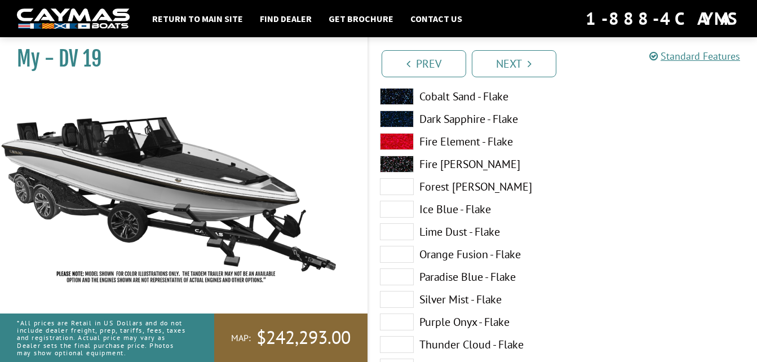
scroll to position [210, 0]
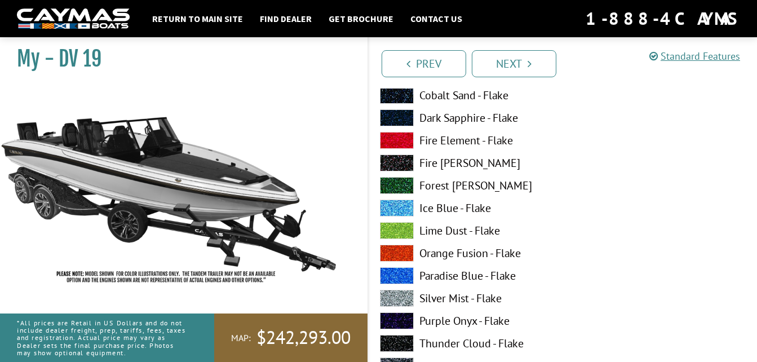
click at [400, 202] on span at bounding box center [397, 208] width 34 height 17
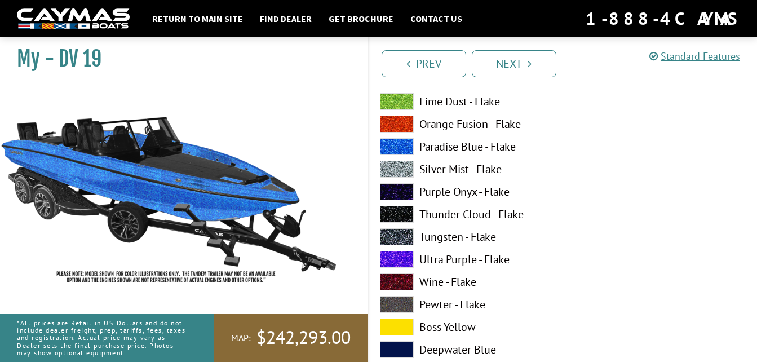
scroll to position [339, 0]
click at [394, 215] on span at bounding box center [397, 214] width 34 height 17
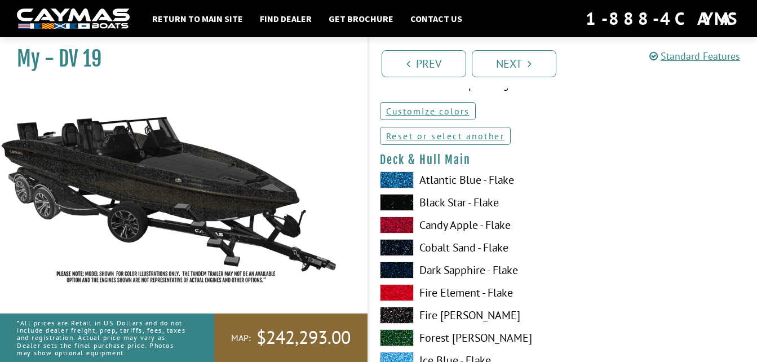
scroll to position [58, 0]
click at [407, 198] on span at bounding box center [397, 203] width 34 height 17
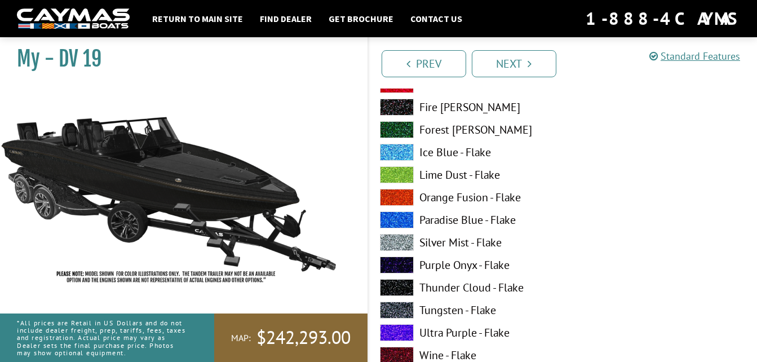
scroll to position [286, 0]
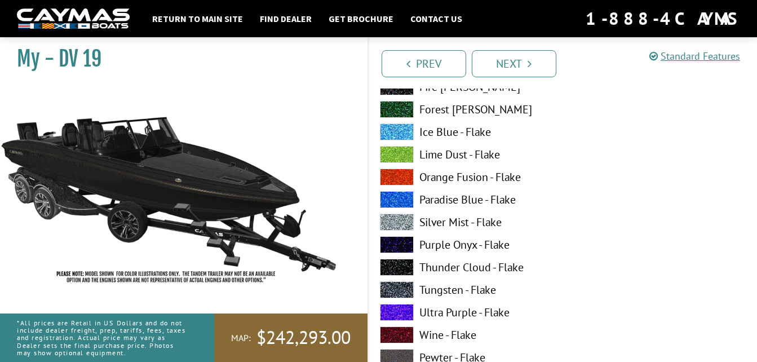
click at [394, 267] on span at bounding box center [397, 267] width 34 height 17
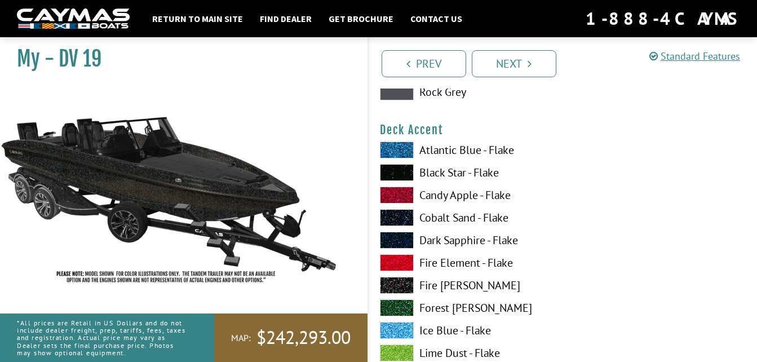
scroll to position [805, 0]
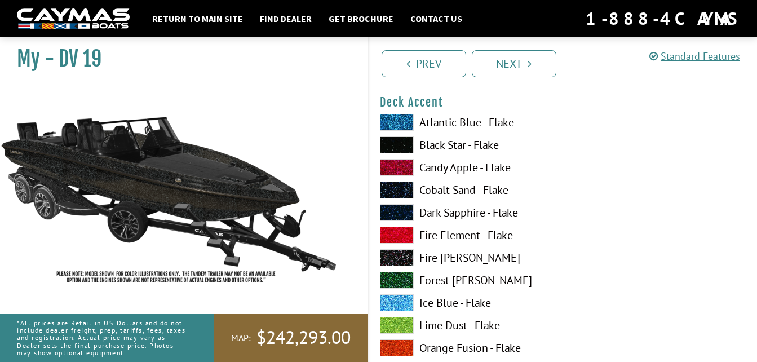
click at [395, 258] on span at bounding box center [397, 257] width 34 height 17
click at [395, 236] on span at bounding box center [397, 235] width 34 height 17
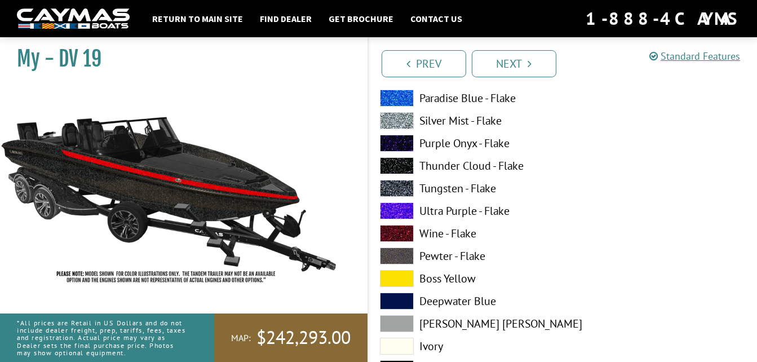
scroll to position [1164, 0]
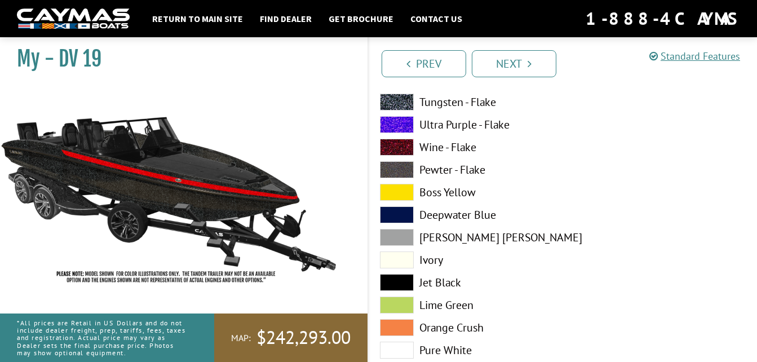
click at [396, 198] on span at bounding box center [397, 192] width 34 height 17
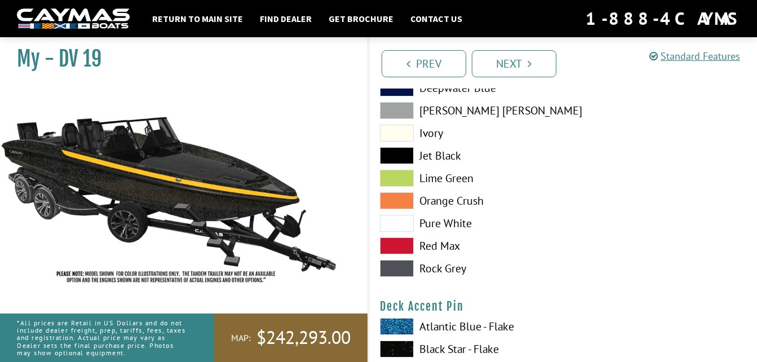
scroll to position [1291, 0]
click at [407, 152] on span at bounding box center [397, 155] width 34 height 17
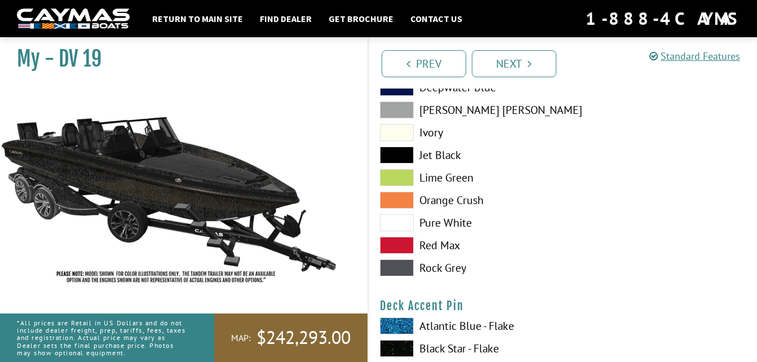
click at [400, 219] on span at bounding box center [397, 222] width 34 height 17
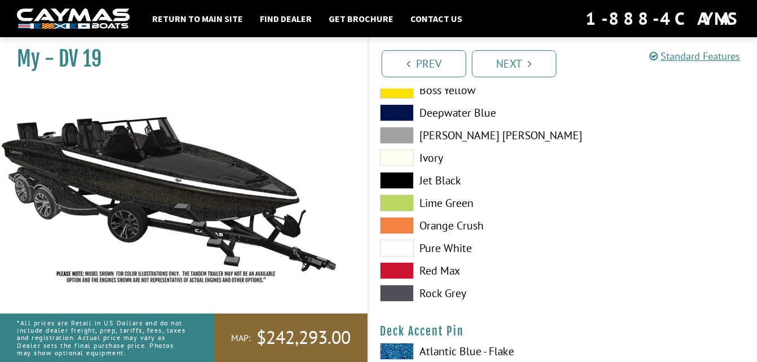
scroll to position [1265, 0]
click at [409, 230] on span at bounding box center [397, 226] width 34 height 17
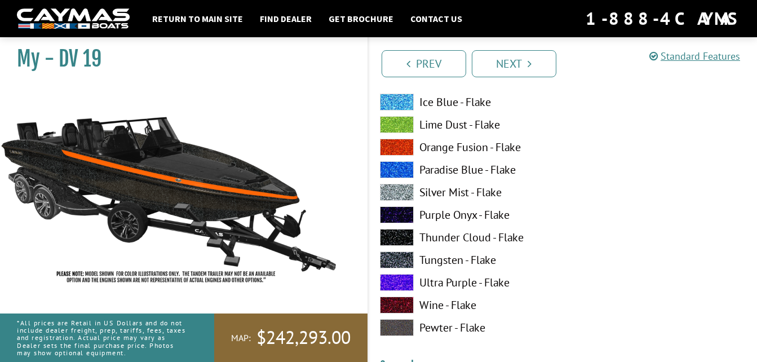
scroll to position [1693, 0]
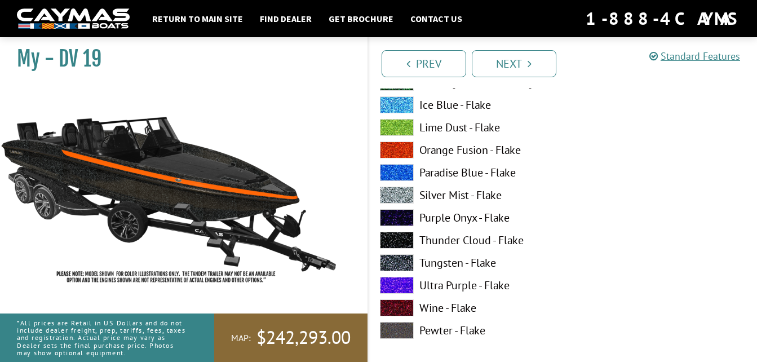
click at [413, 149] on span at bounding box center [397, 150] width 34 height 17
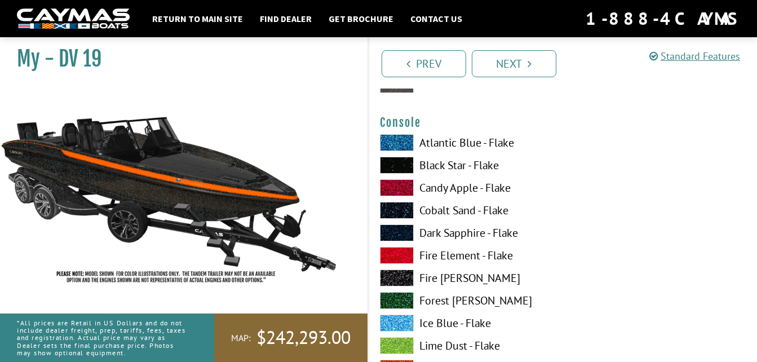
scroll to position [1939, 0]
click at [439, 250] on label "Fire Element - Flake" at bounding box center [466, 254] width 172 height 17
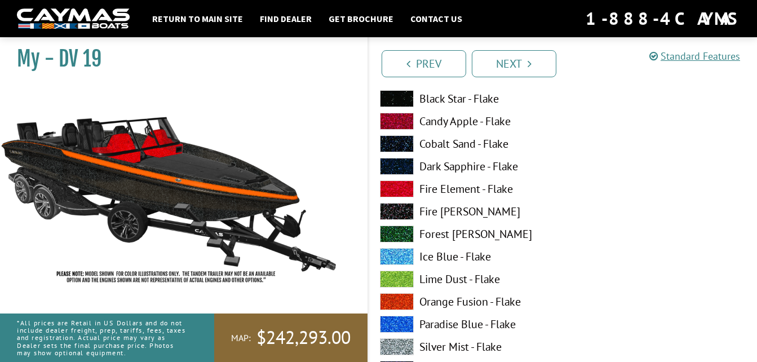
scroll to position [2005, 0]
click at [409, 309] on span at bounding box center [397, 301] width 34 height 17
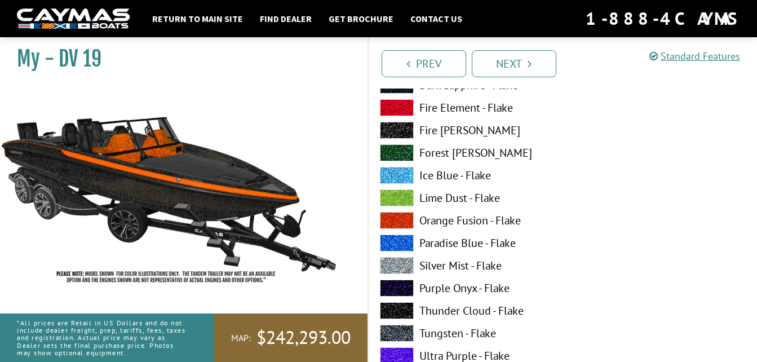
scroll to position [2087, 0]
drag, startPoint x: 409, startPoint y: 307, endPoint x: 392, endPoint y: 259, distance: 50.8
click at [392, 259] on span at bounding box center [397, 265] width 34 height 17
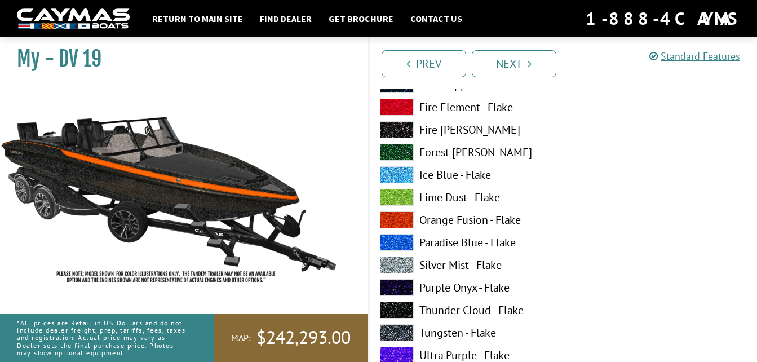
click at [403, 298] on div "Atlantic Blue - Flake Black Star - Flake Candy Apple - Flake Cobalt Sand - Flak…" at bounding box center [466, 313] width 195 height 654
click at [405, 303] on span at bounding box center [397, 310] width 34 height 17
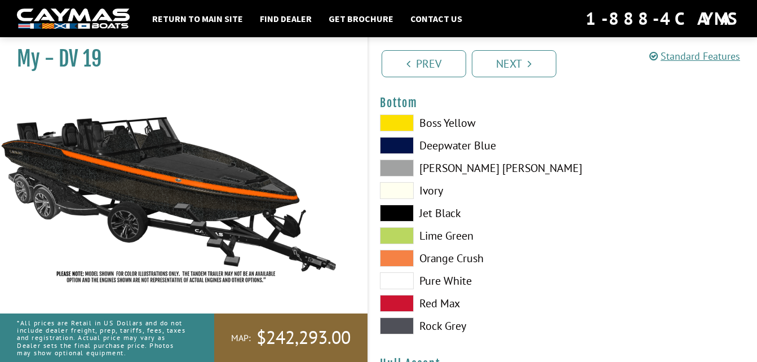
scroll to position [2648, 0]
click at [405, 210] on span at bounding box center [397, 212] width 34 height 17
click at [403, 254] on span at bounding box center [397, 257] width 34 height 17
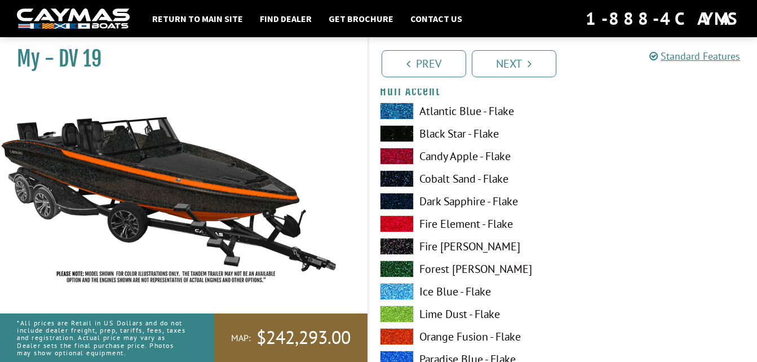
scroll to position [2921, 0]
click at [400, 332] on span at bounding box center [397, 336] width 34 height 17
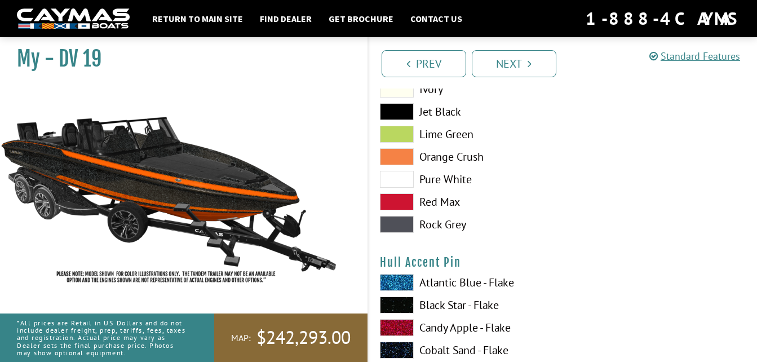
scroll to position [3439, 0]
click at [395, 158] on span at bounding box center [397, 156] width 34 height 17
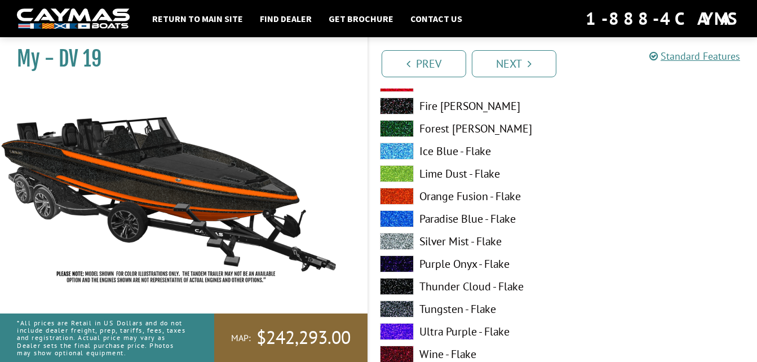
scroll to position [3057, 0]
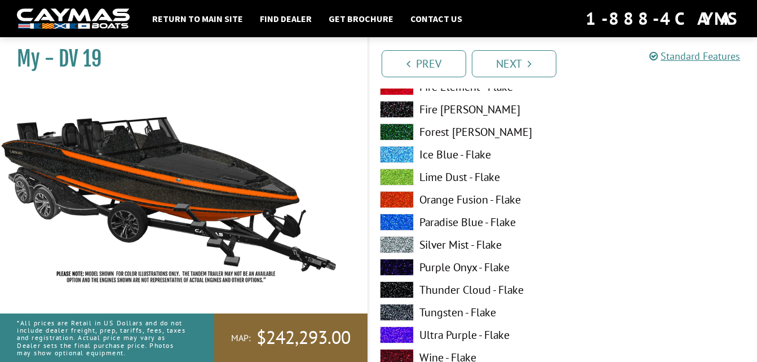
click at [403, 200] on span at bounding box center [397, 199] width 34 height 17
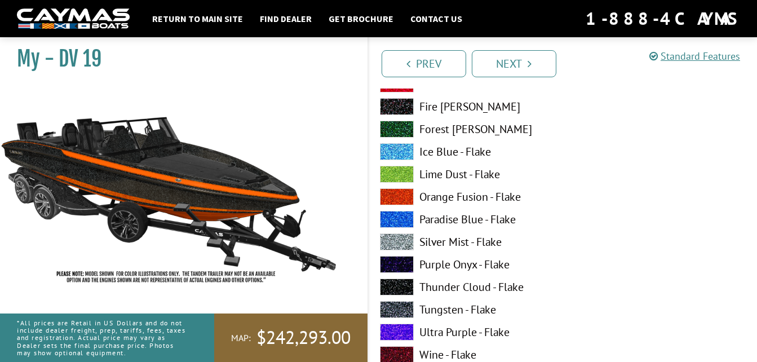
scroll to position [3757, 0]
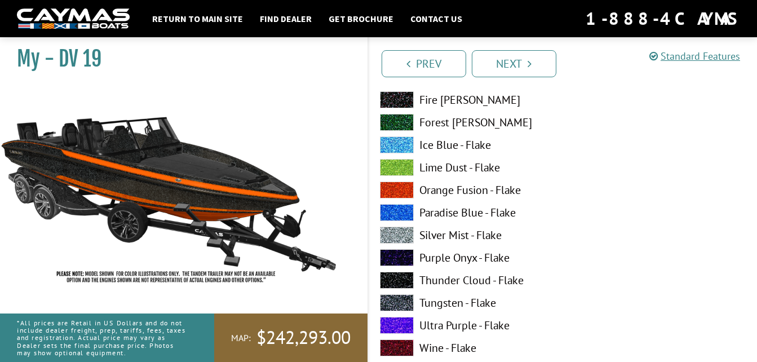
click at [401, 192] on span at bounding box center [397, 190] width 34 height 17
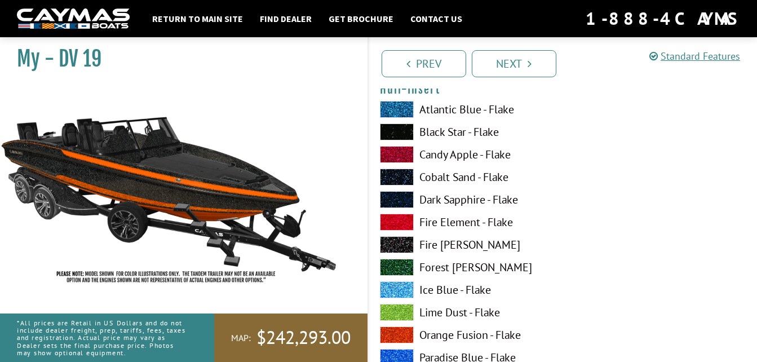
scroll to position [4077, 0]
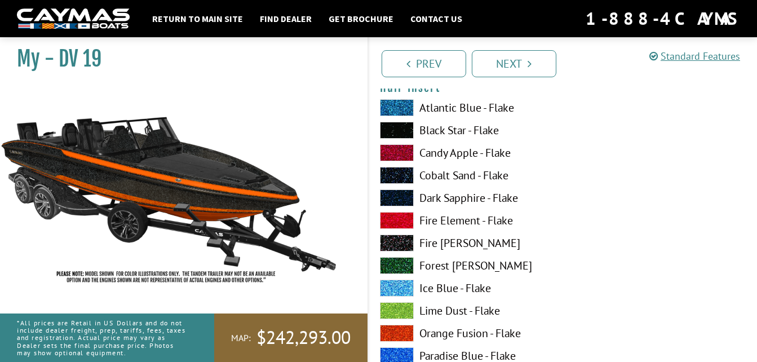
click at [410, 328] on span at bounding box center [397, 333] width 34 height 17
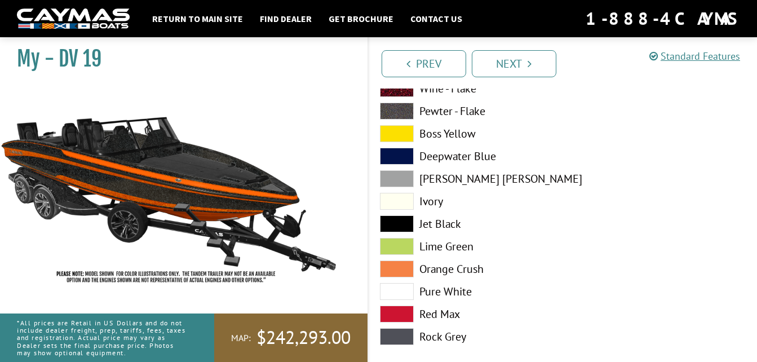
scroll to position [4483, 0]
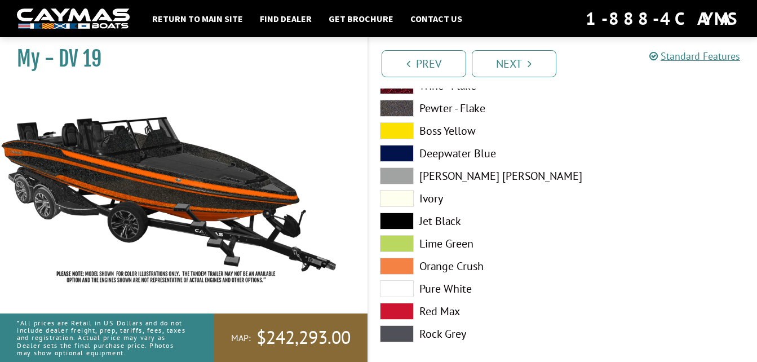
click at [407, 270] on span at bounding box center [397, 266] width 34 height 17
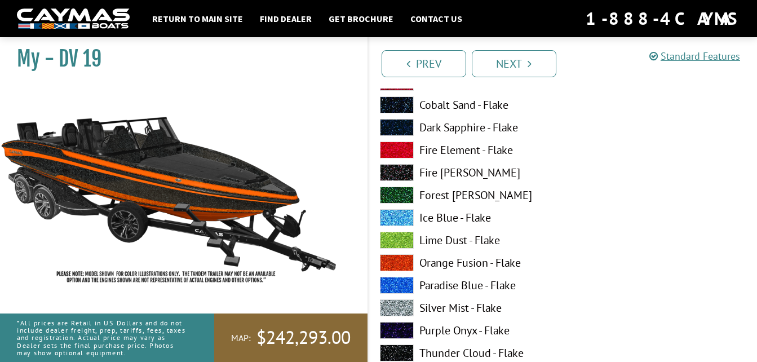
scroll to position [4838, 0]
click at [434, 262] on label "Orange Fusion - Flake" at bounding box center [466, 262] width 172 height 17
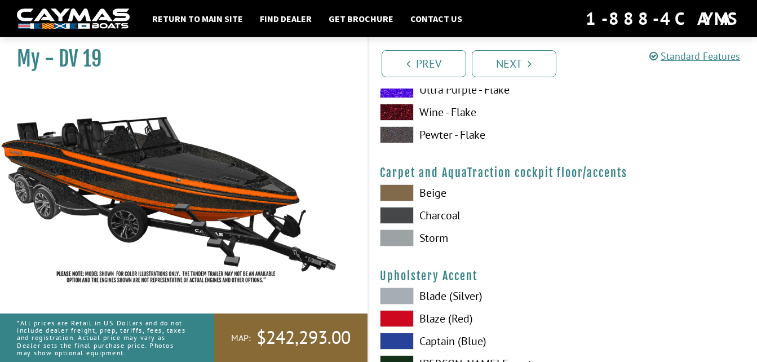
scroll to position [5152, 0]
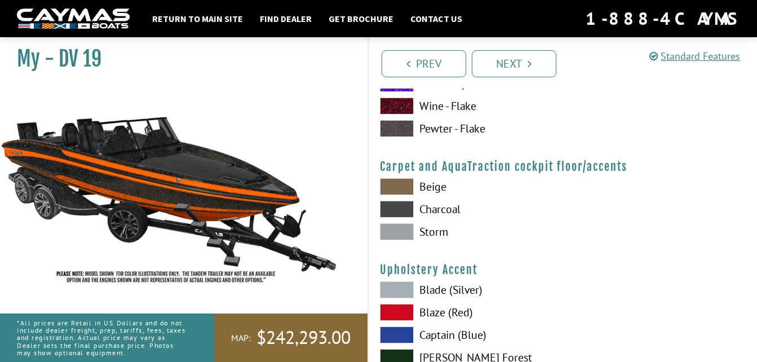
click at [402, 225] on span at bounding box center [397, 231] width 34 height 17
click at [396, 205] on span at bounding box center [397, 209] width 34 height 17
click at [385, 180] on span at bounding box center [397, 186] width 34 height 17
click at [396, 225] on span at bounding box center [397, 231] width 34 height 17
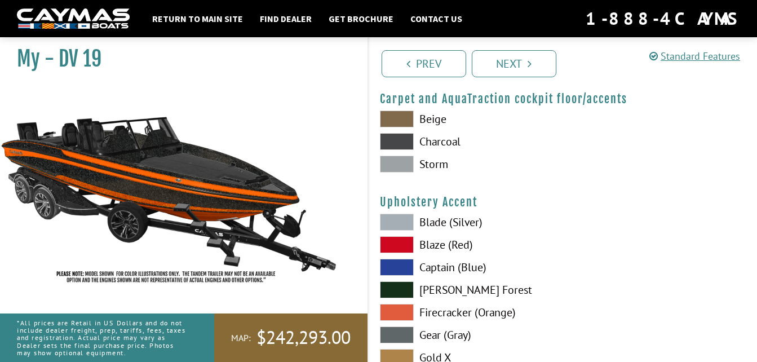
scroll to position [5228, 0]
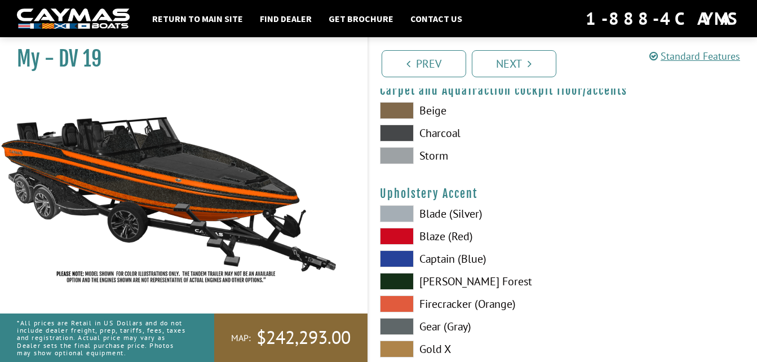
click at [396, 218] on span at bounding box center [397, 213] width 34 height 17
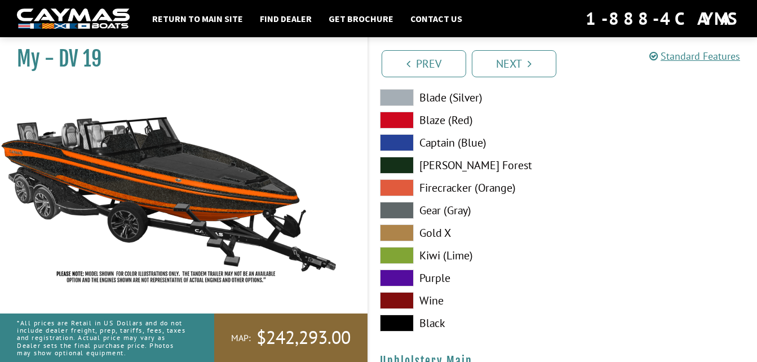
scroll to position [5345, 0]
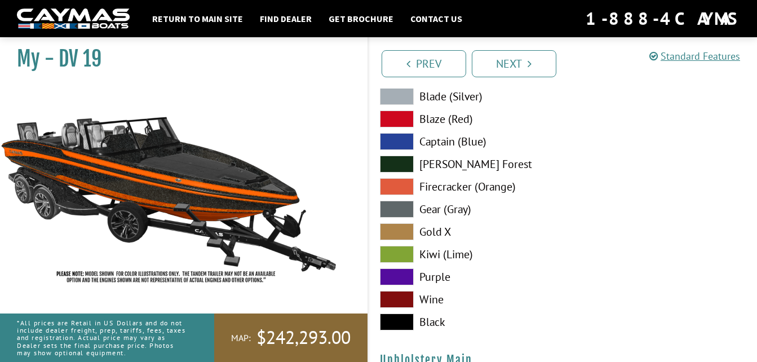
click at [405, 165] on span at bounding box center [397, 164] width 34 height 17
click at [411, 317] on span at bounding box center [397, 321] width 34 height 17
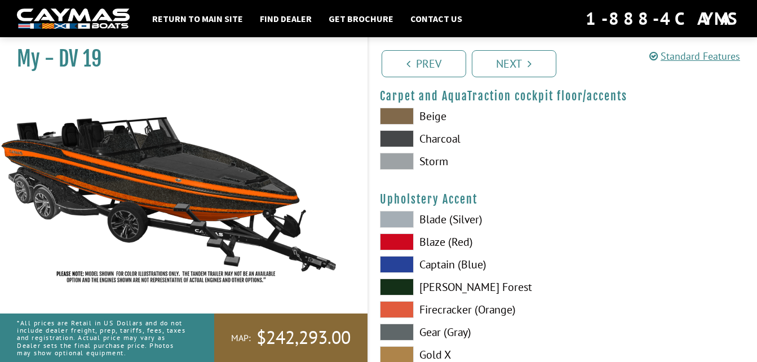
scroll to position [5221, 0]
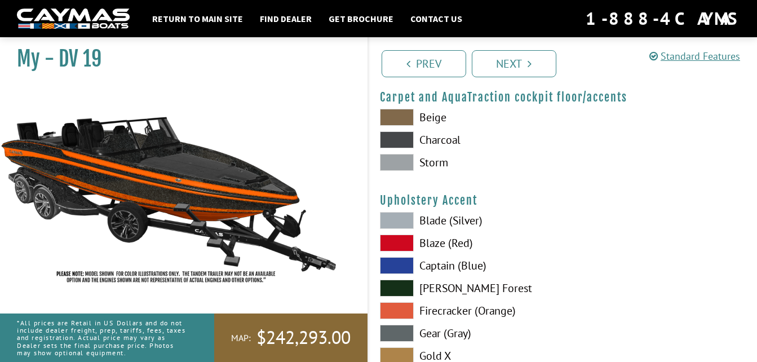
click at [409, 226] on span at bounding box center [397, 220] width 34 height 17
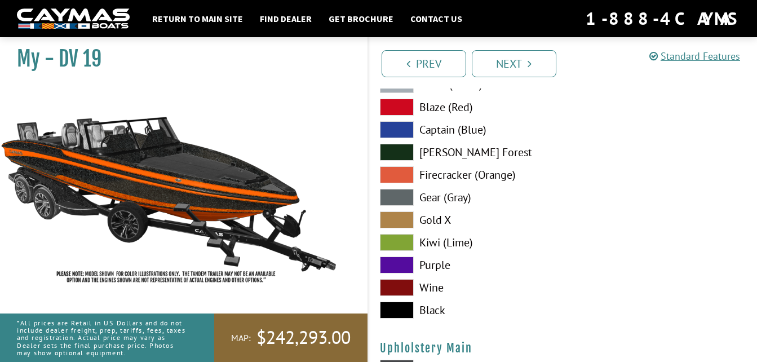
scroll to position [5358, 0]
click at [400, 103] on span at bounding box center [397, 106] width 34 height 17
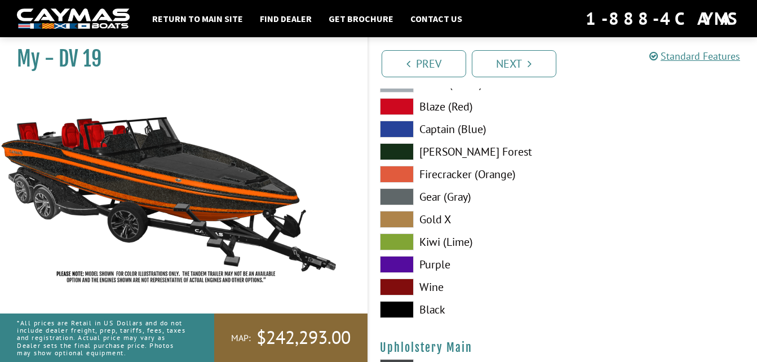
click at [402, 175] on span at bounding box center [397, 174] width 34 height 17
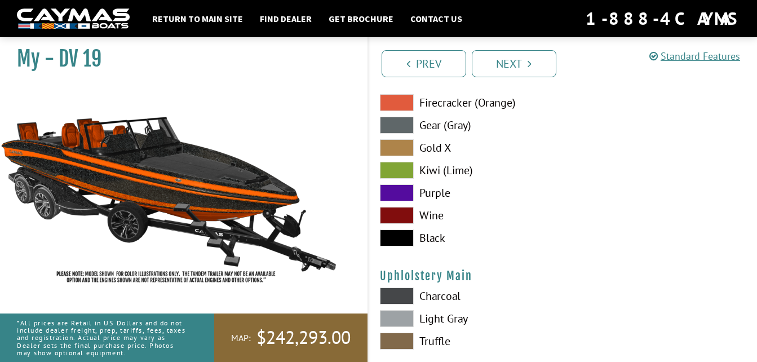
scroll to position [5427, 0]
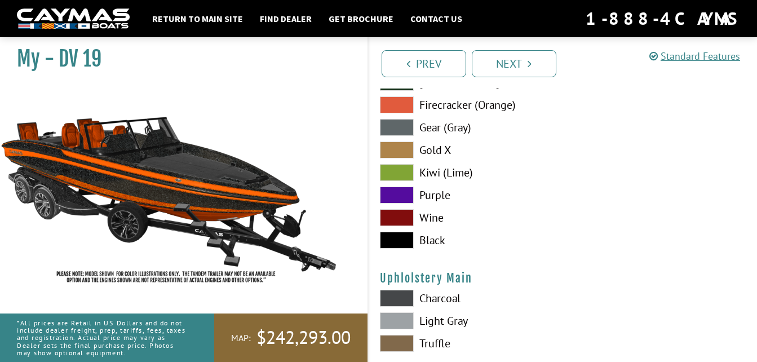
click at [404, 237] on span at bounding box center [397, 240] width 34 height 17
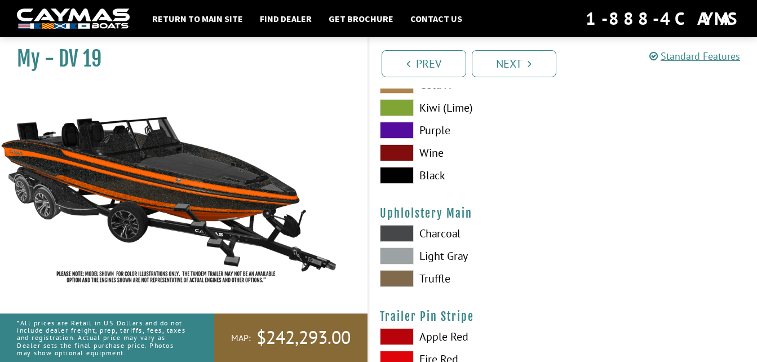
scroll to position [5493, 0]
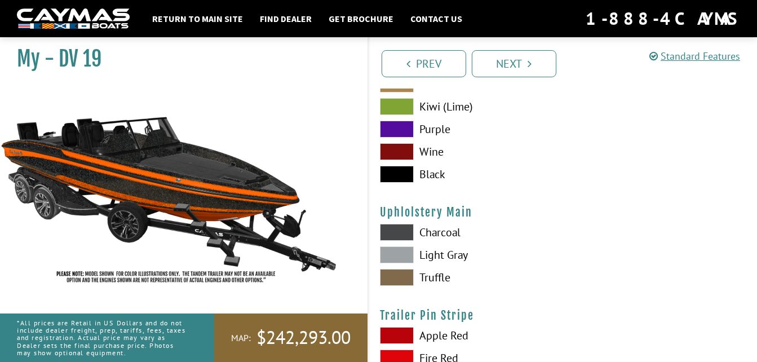
click at [404, 233] on span at bounding box center [397, 232] width 34 height 17
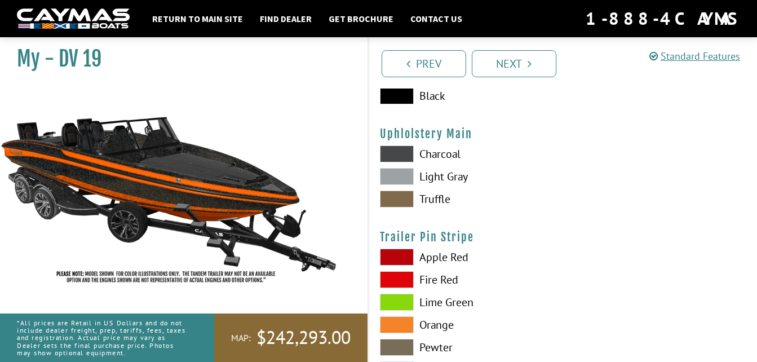
scroll to position [5561, 0]
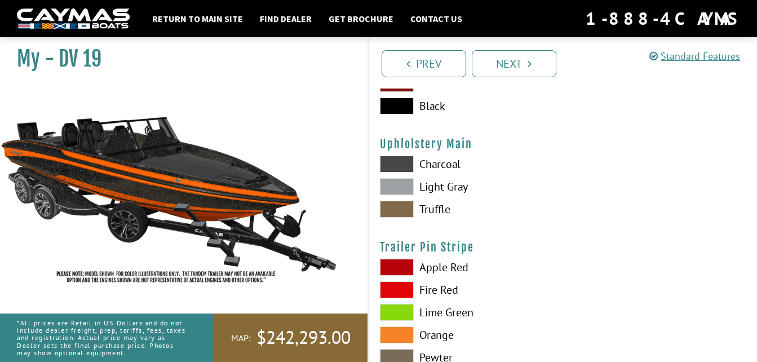
click at [397, 164] on span at bounding box center [397, 164] width 34 height 17
click at [393, 188] on span at bounding box center [397, 186] width 34 height 17
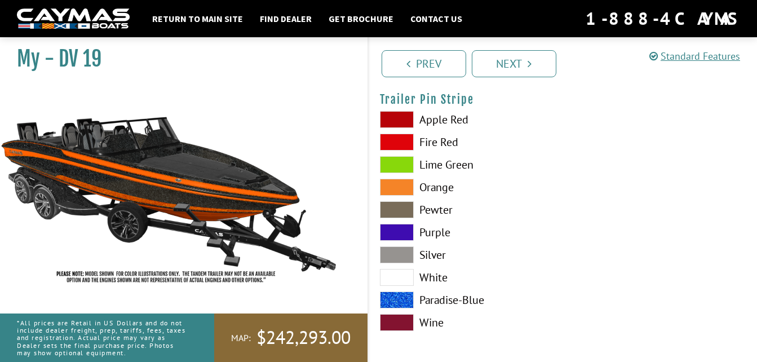
scroll to position [5711, 0]
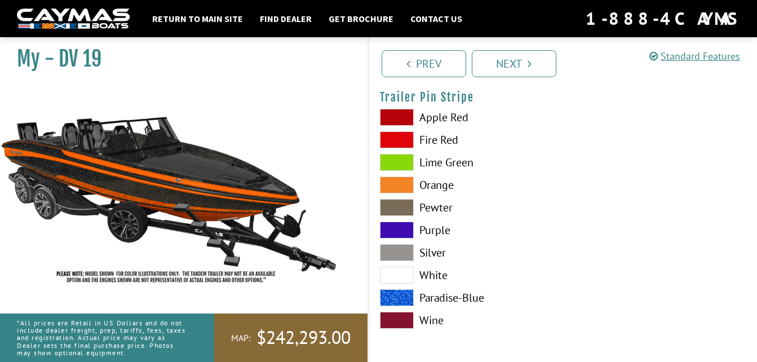
click at [399, 185] on span at bounding box center [397, 184] width 34 height 17
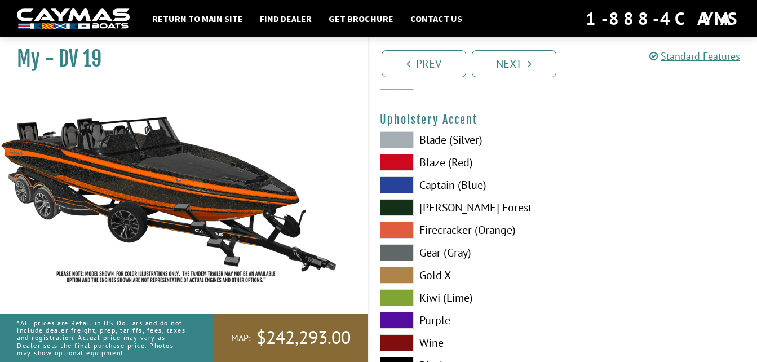
scroll to position [5301, 0]
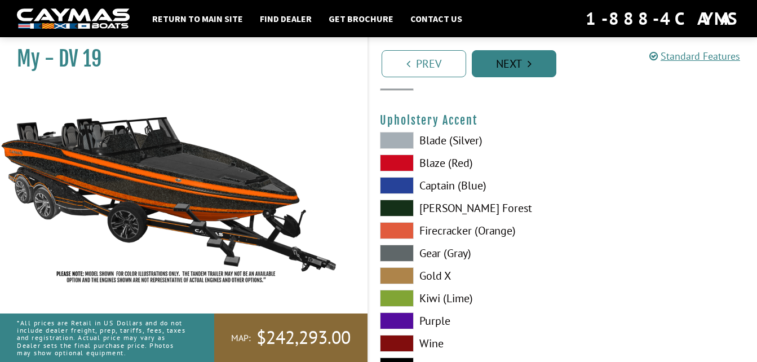
click at [509, 58] on link "Next" at bounding box center [514, 63] width 85 height 27
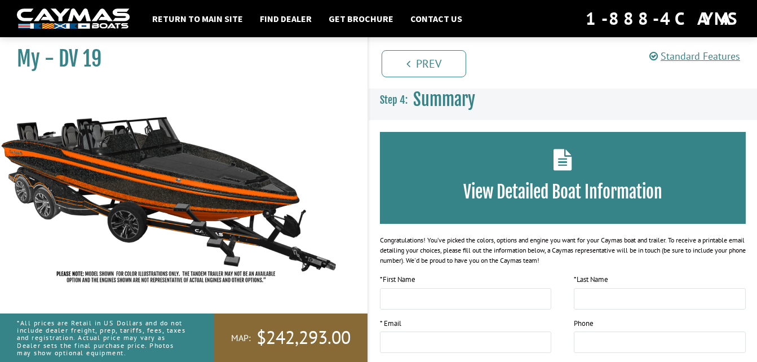
scroll to position [0, 0]
